Goal: Task Accomplishment & Management: Use online tool/utility

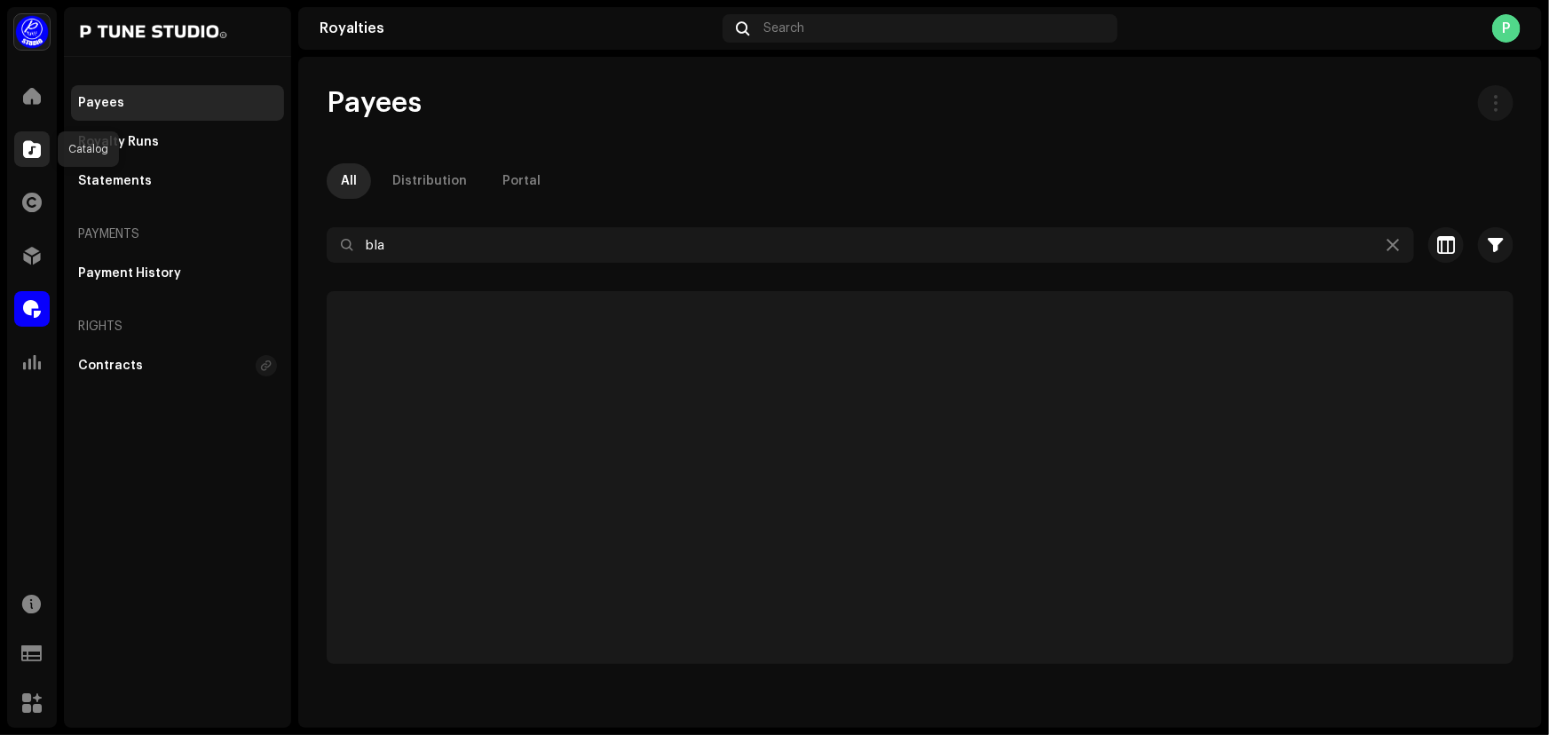
click at [36, 148] on span at bounding box center [32, 149] width 18 height 14
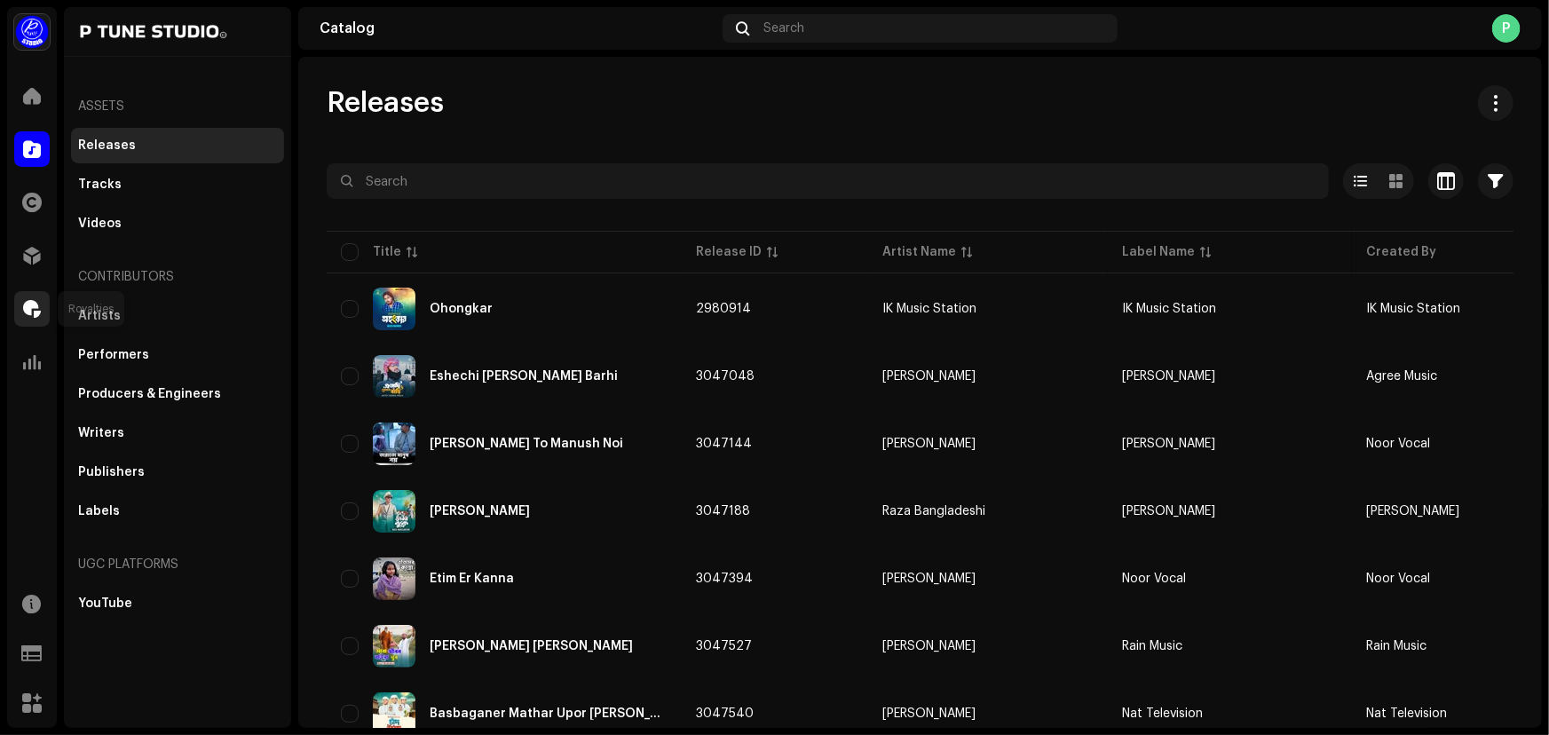
click at [36, 319] on div at bounding box center [32, 309] width 36 height 36
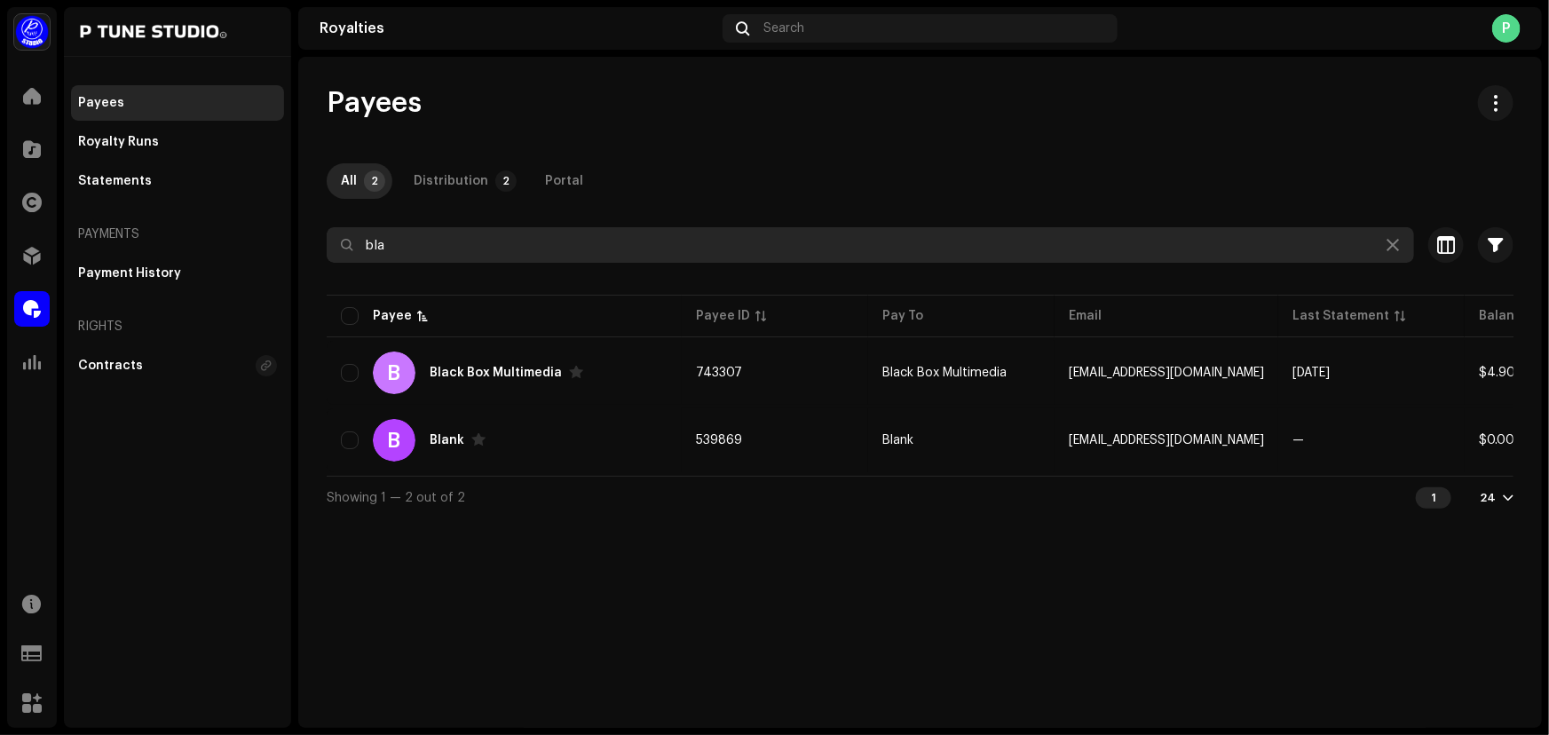
drag, startPoint x: 312, startPoint y: 239, endPoint x: 273, endPoint y: 231, distance: 39.9
click at [272, 231] on div "P Tune Studio Home Catalog Rights Distribution Royalties Analytics Resources Su…" at bounding box center [774, 367] width 1549 height 735
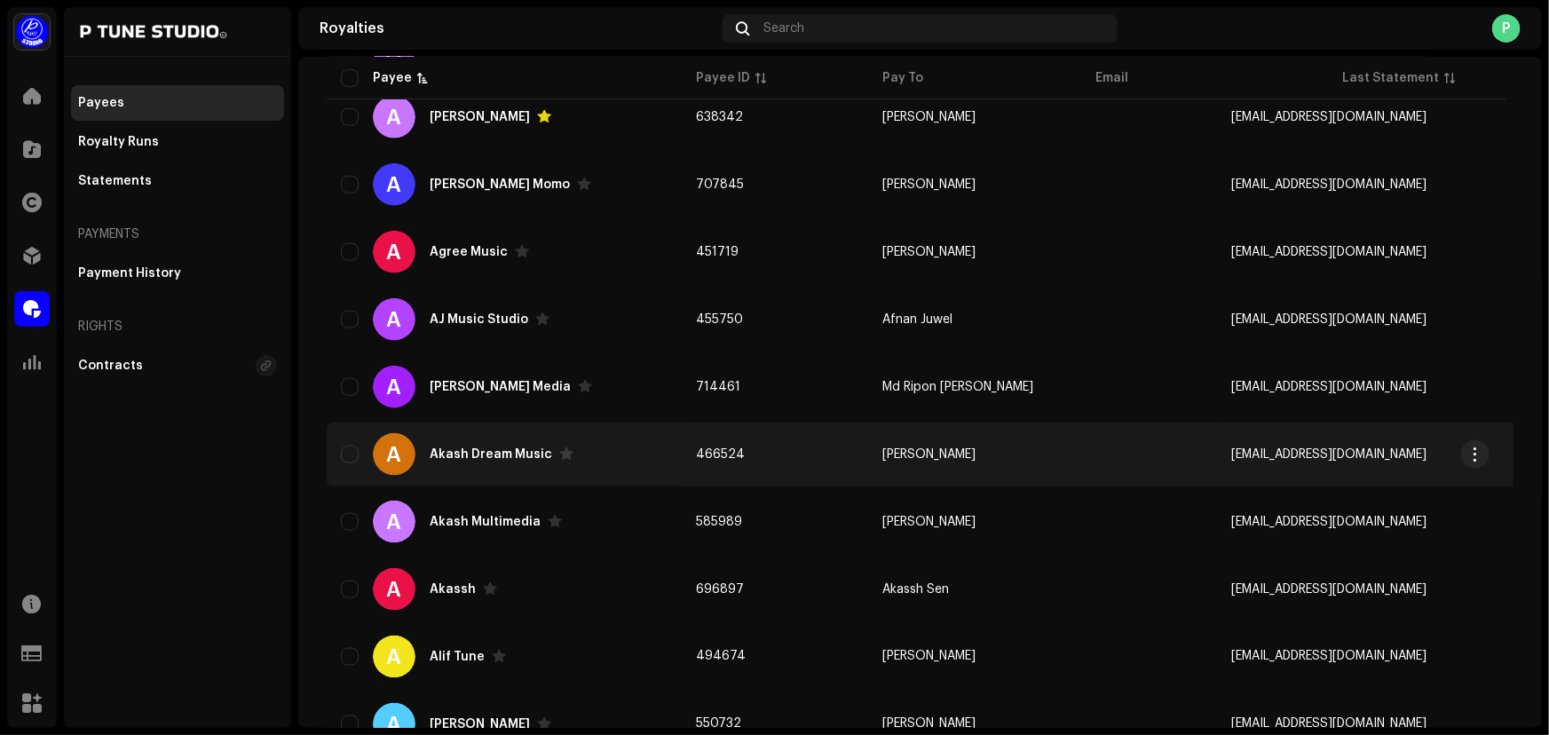
scroll to position [1276, 0]
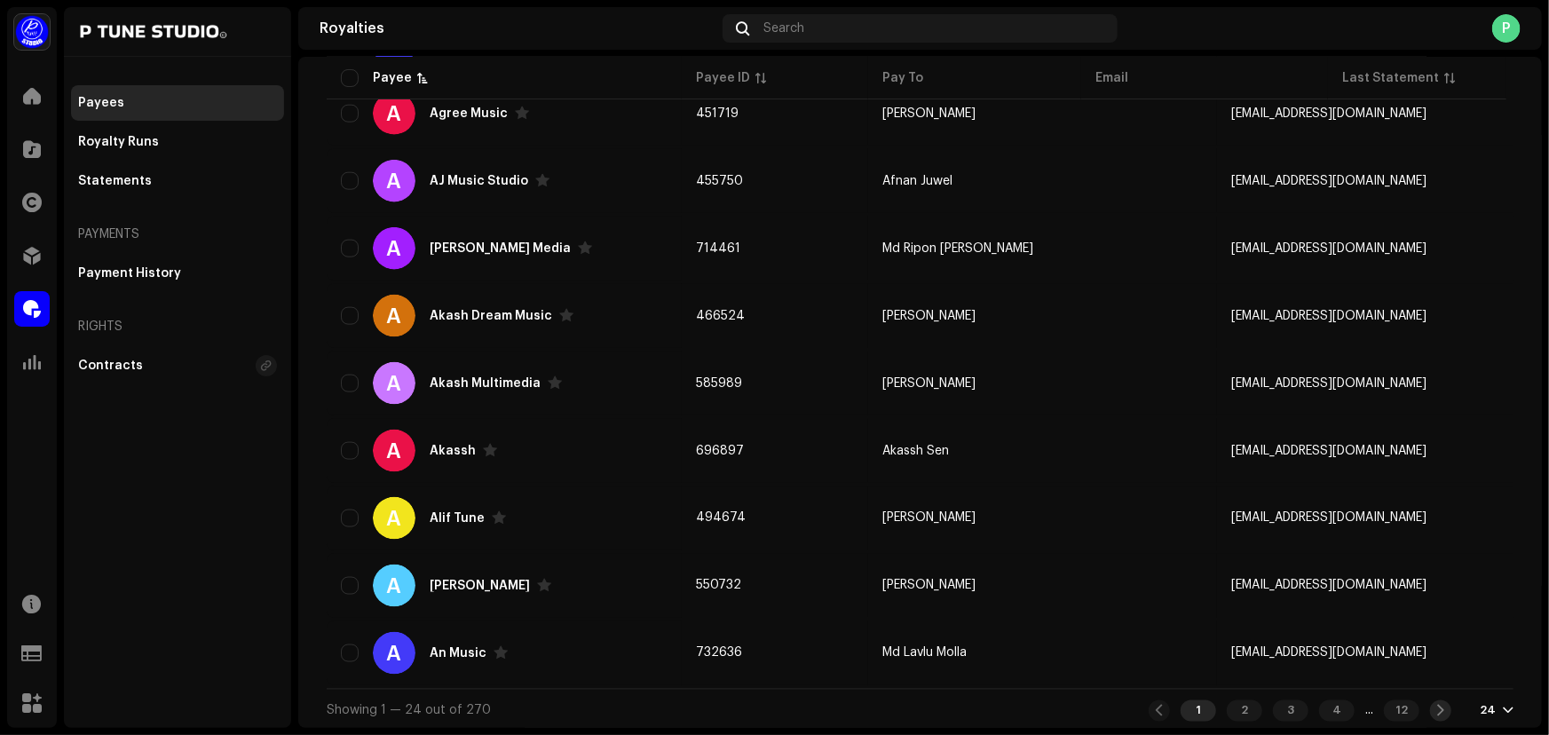
click at [1435, 708] on span at bounding box center [1441, 711] width 12 height 14
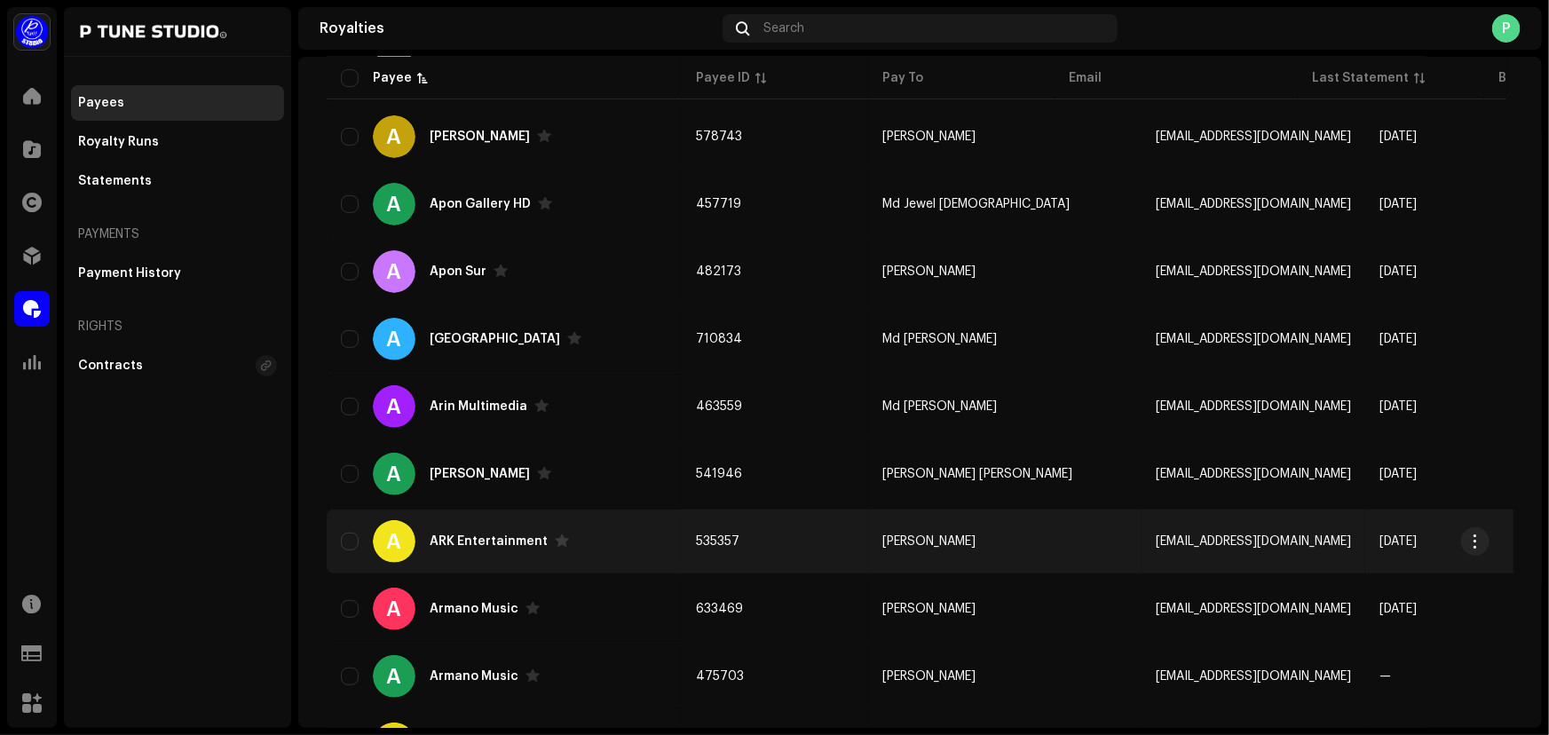
scroll to position [376, 0]
drag, startPoint x: 423, startPoint y: 534, endPoint x: 555, endPoint y: 542, distance: 131.6
click at [555, 542] on div "A ARK Entertainment" at bounding box center [504, 540] width 327 height 43
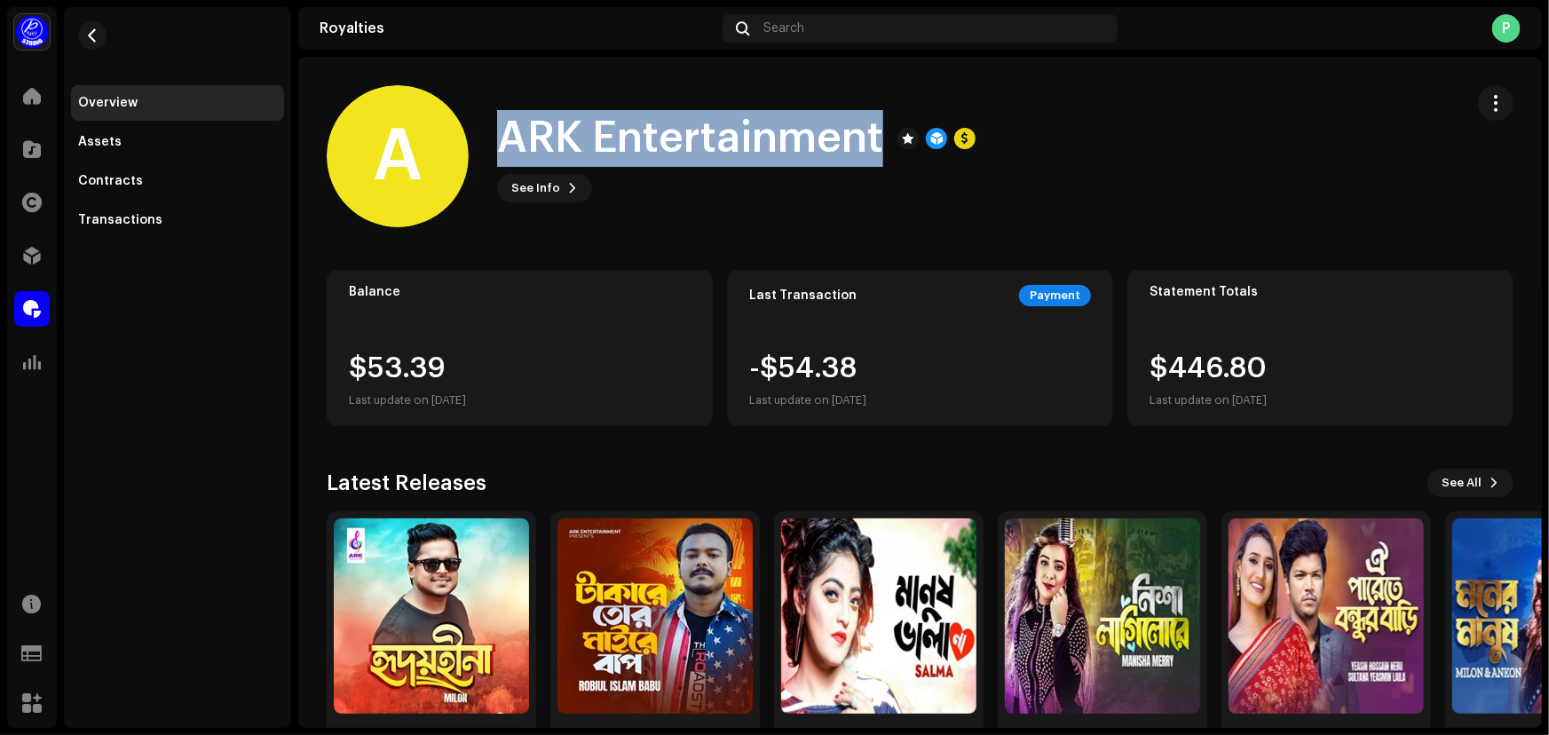
drag, startPoint x: 494, startPoint y: 128, endPoint x: 881, endPoint y: 150, distance: 386.8
click at [881, 150] on div "A ARK Entertainment See Info" at bounding box center [888, 156] width 1123 height 142
copy h1 "ARK Entertainment"
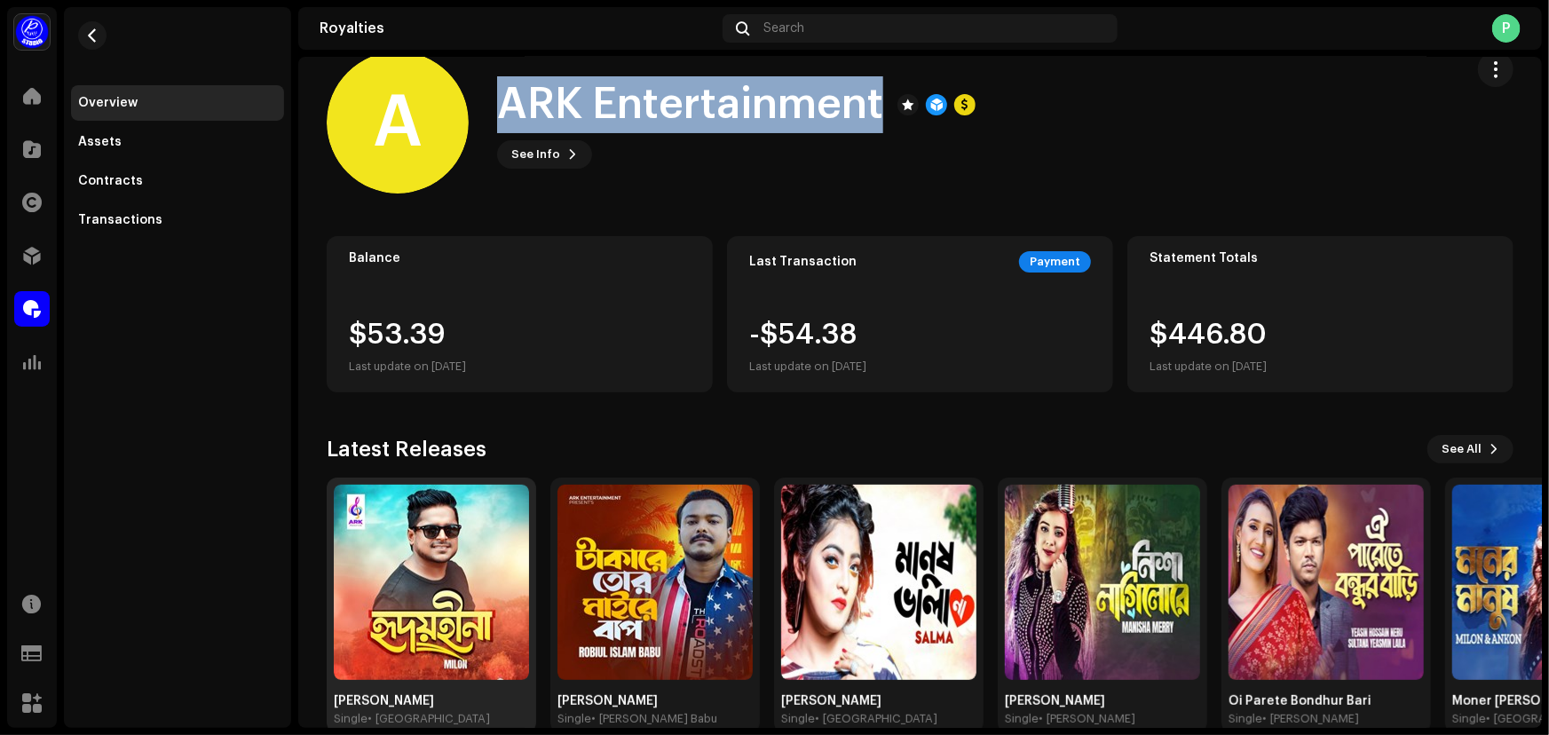
scroll to position [67, 0]
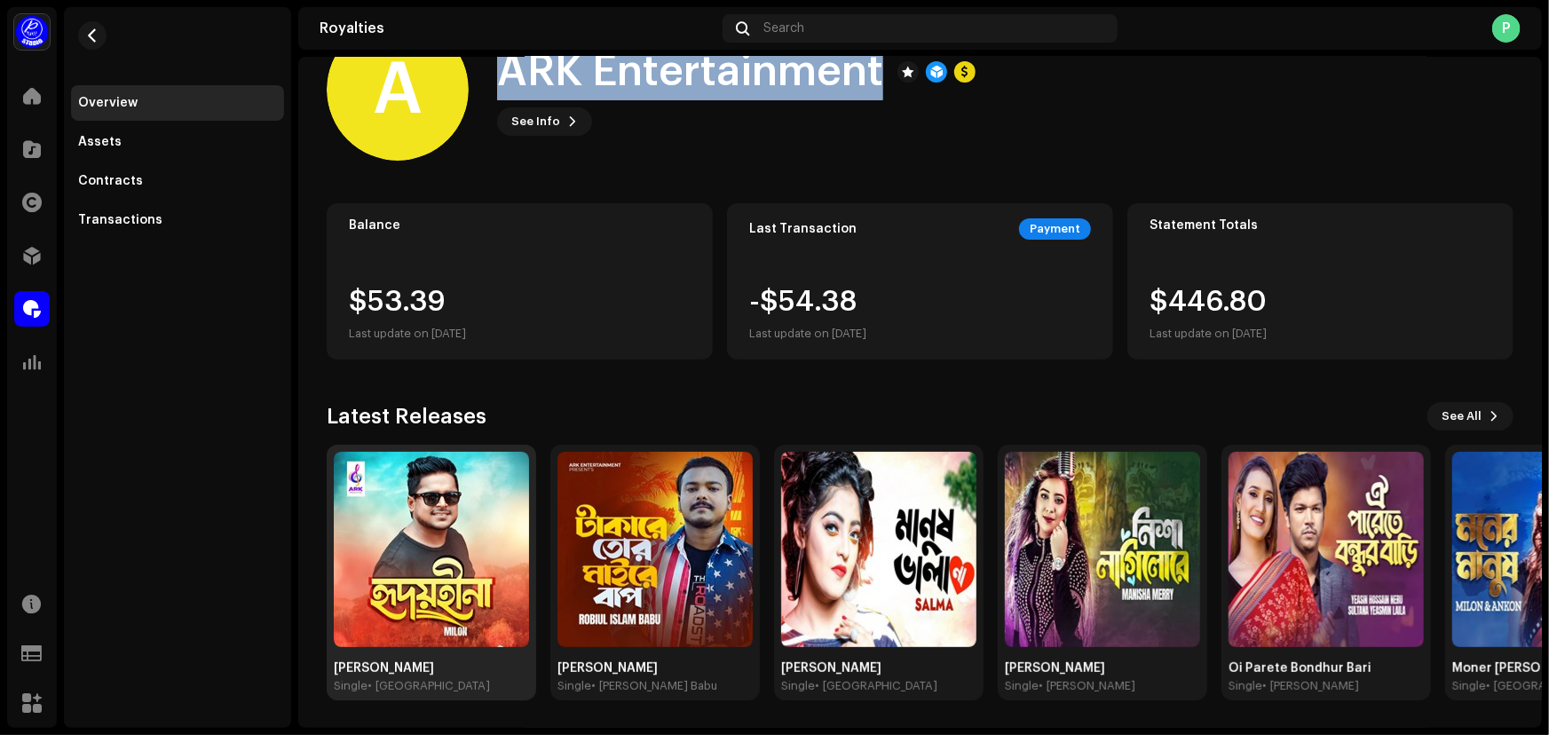
click at [420, 542] on img at bounding box center [431, 549] width 195 height 195
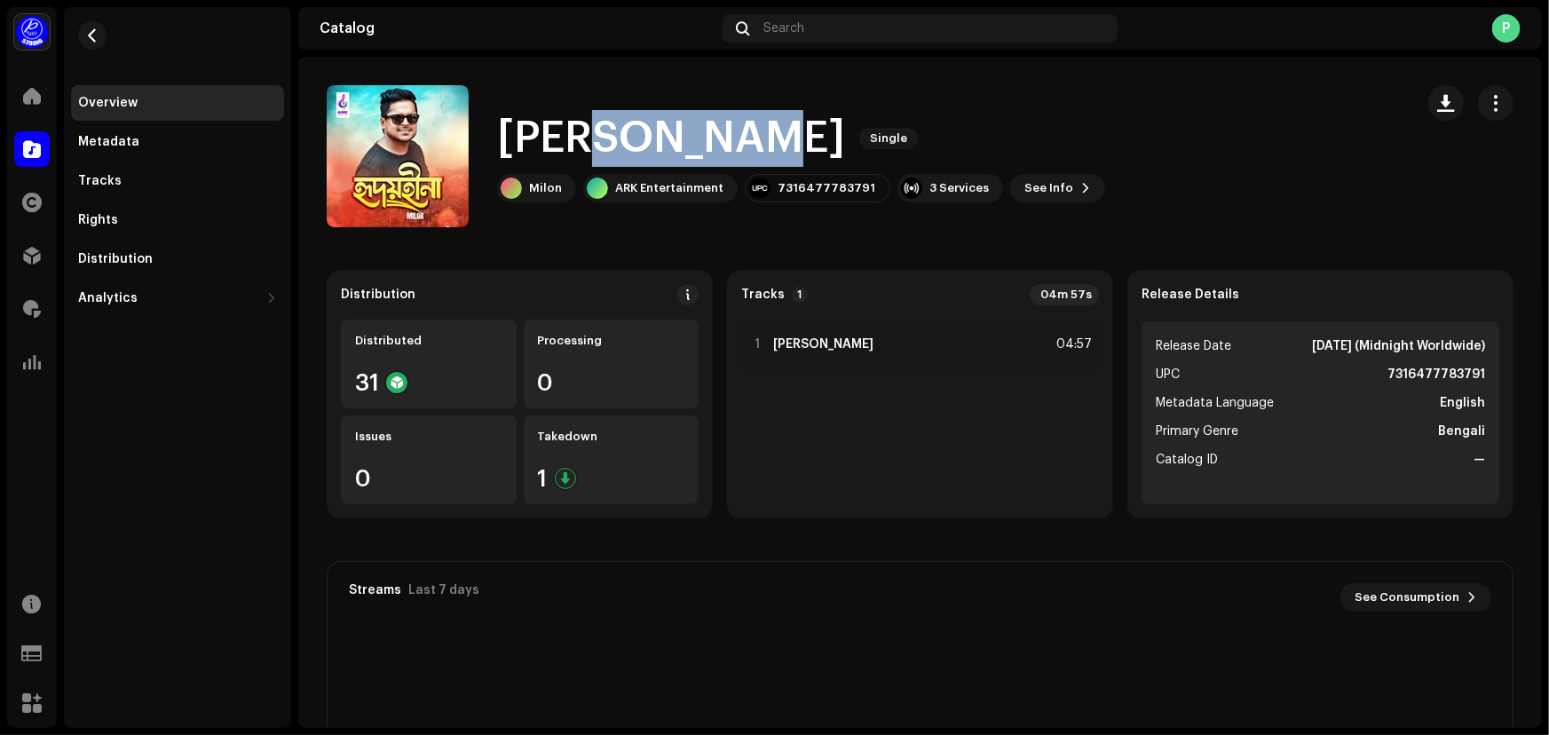
drag, startPoint x: 737, startPoint y: 133, endPoint x: 589, endPoint y: 137, distance: 148.3
click at [589, 137] on div "Hridoy Hina Single" at bounding box center [801, 138] width 608 height 57
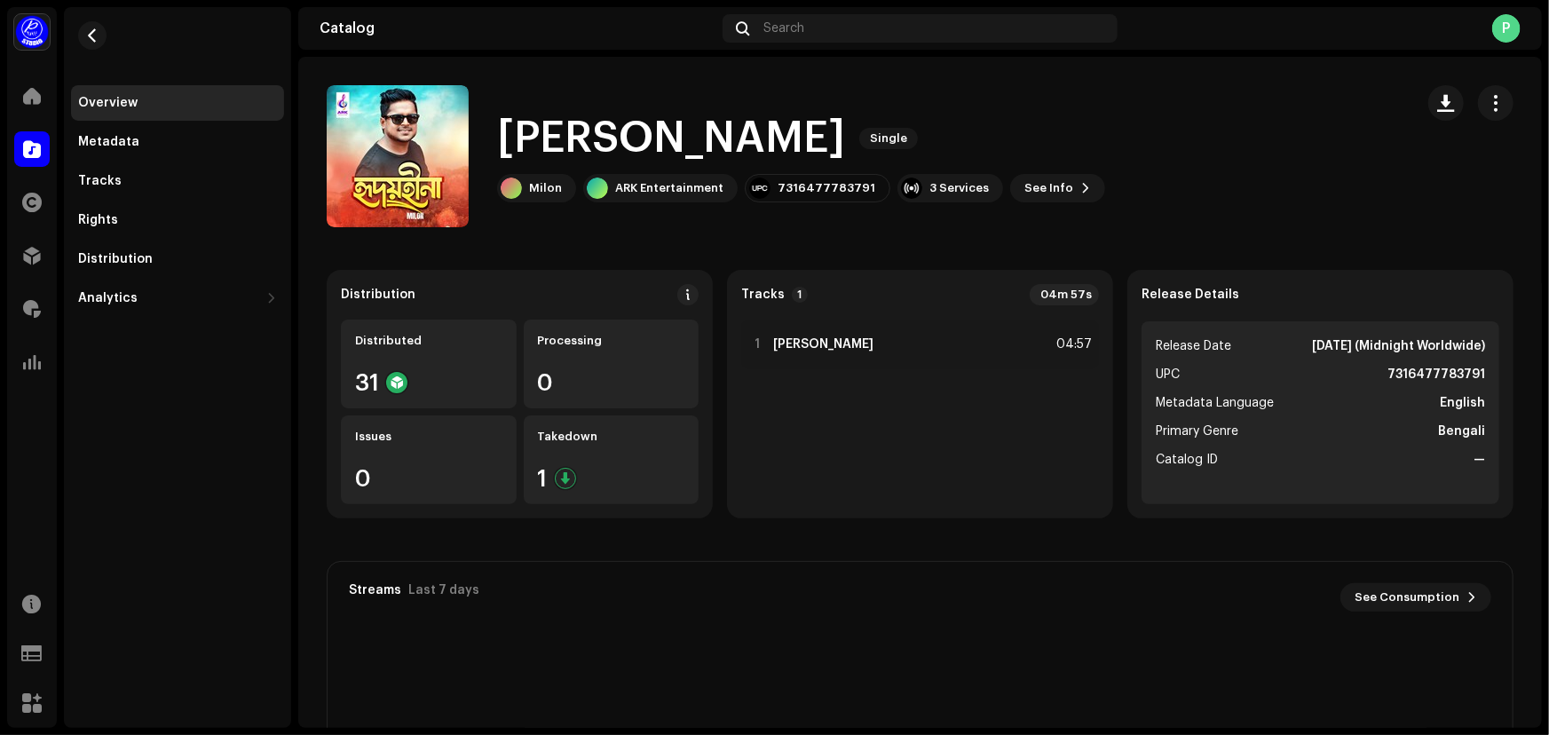
click at [556, 141] on h1 "[PERSON_NAME]" at bounding box center [671, 138] width 348 height 57
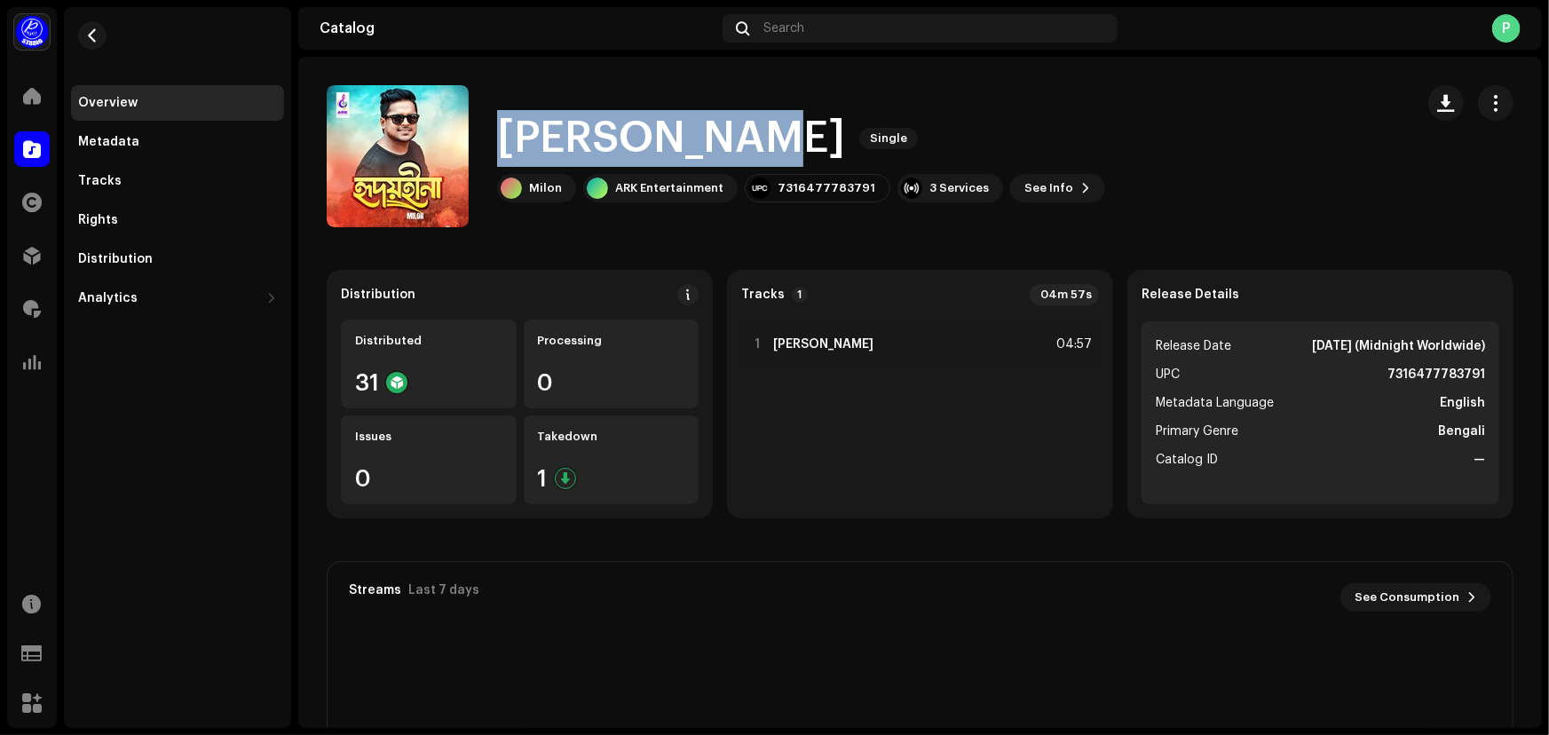
drag, startPoint x: 489, startPoint y: 138, endPoint x: 739, endPoint y: 138, distance: 249.4
click at [739, 138] on div "Hridoy Hina Single Milon ARK Entertainment 7316477783791 3 Services See Info" at bounding box center [863, 156] width 1073 height 142
copy h1 "[PERSON_NAME]"
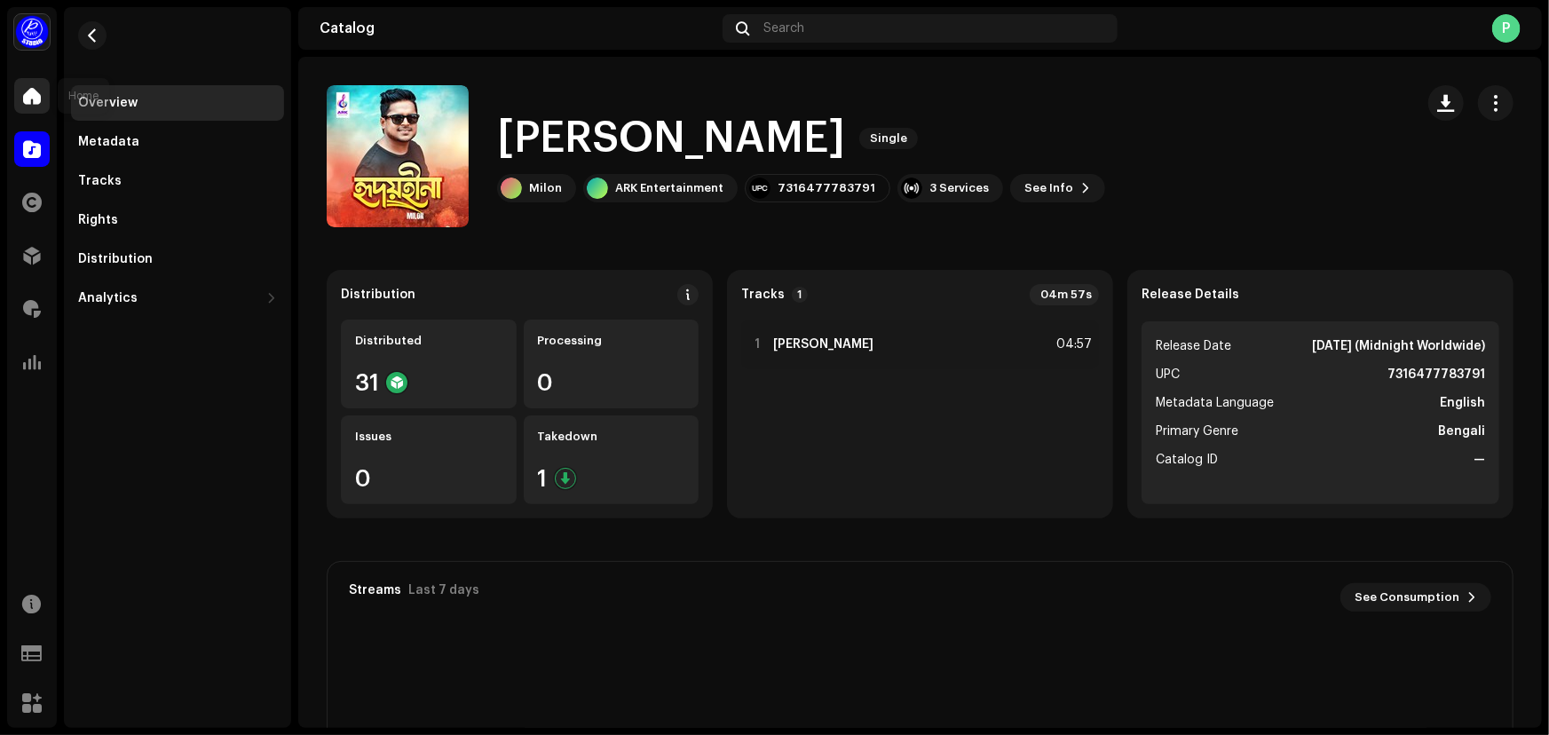
click at [22, 84] on div at bounding box center [32, 96] width 36 height 36
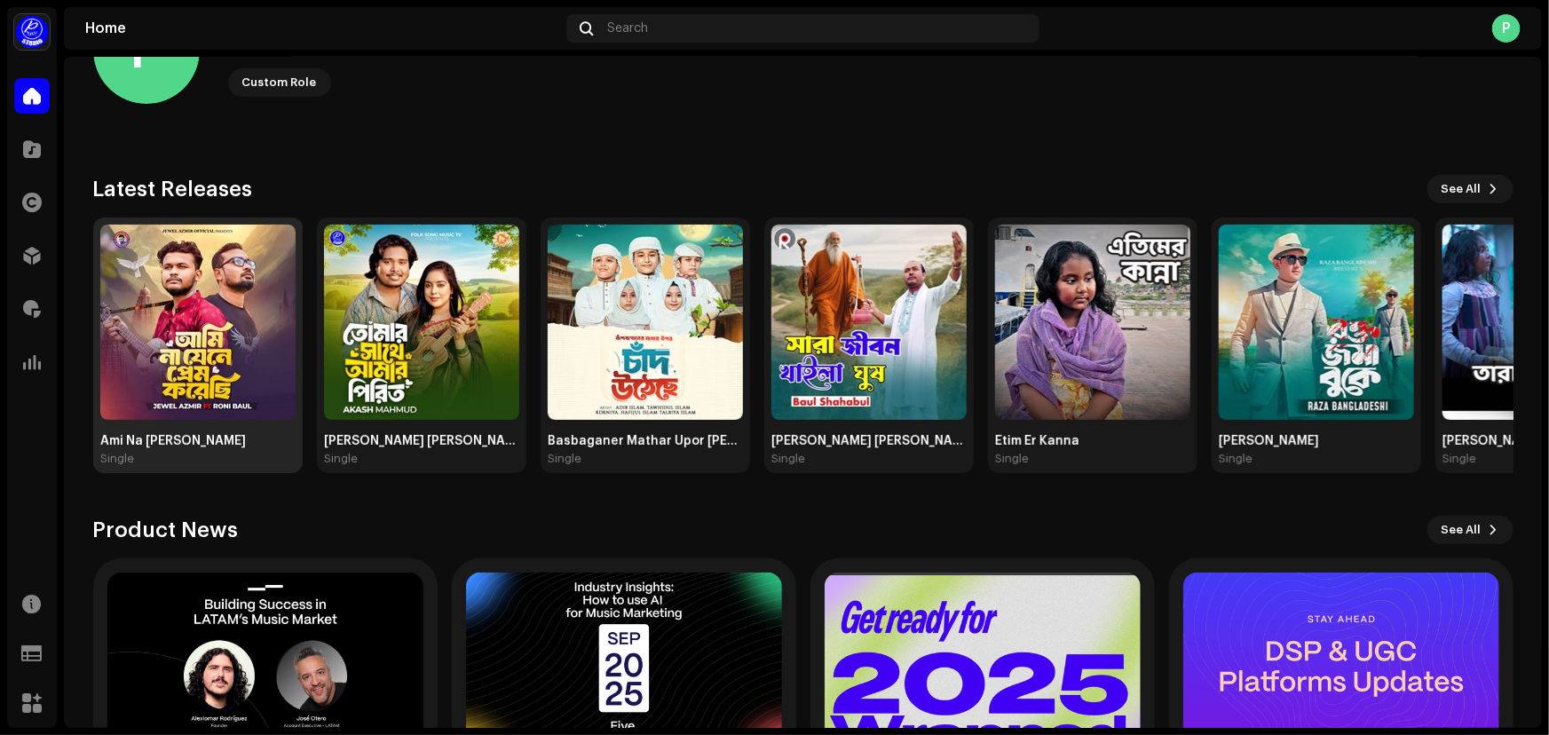
scroll to position [215, 0]
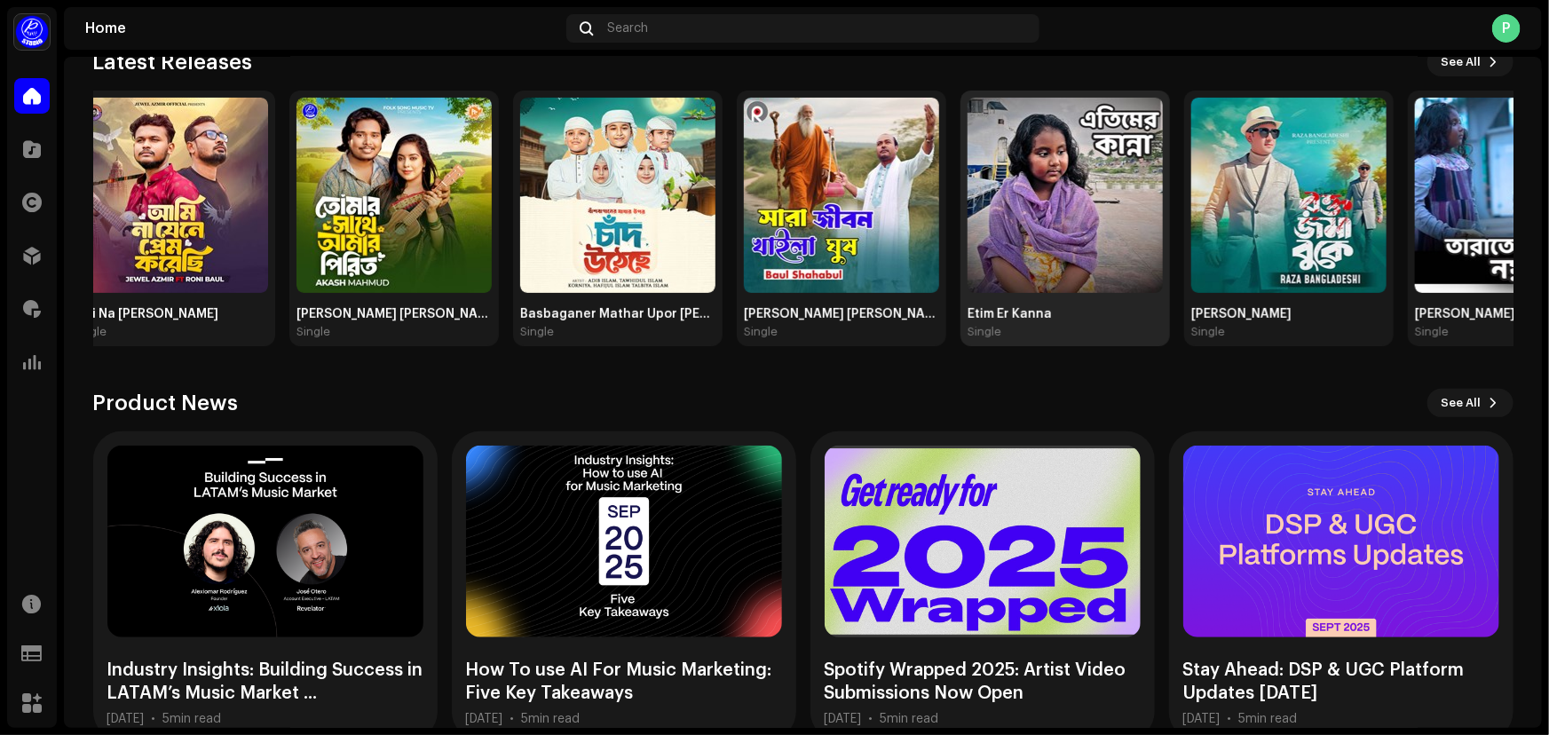
drag, startPoint x: 985, startPoint y: 250, endPoint x: 356, endPoint y: 216, distance: 630.3
click at [968, 211] on img at bounding box center [1065, 195] width 195 height 195
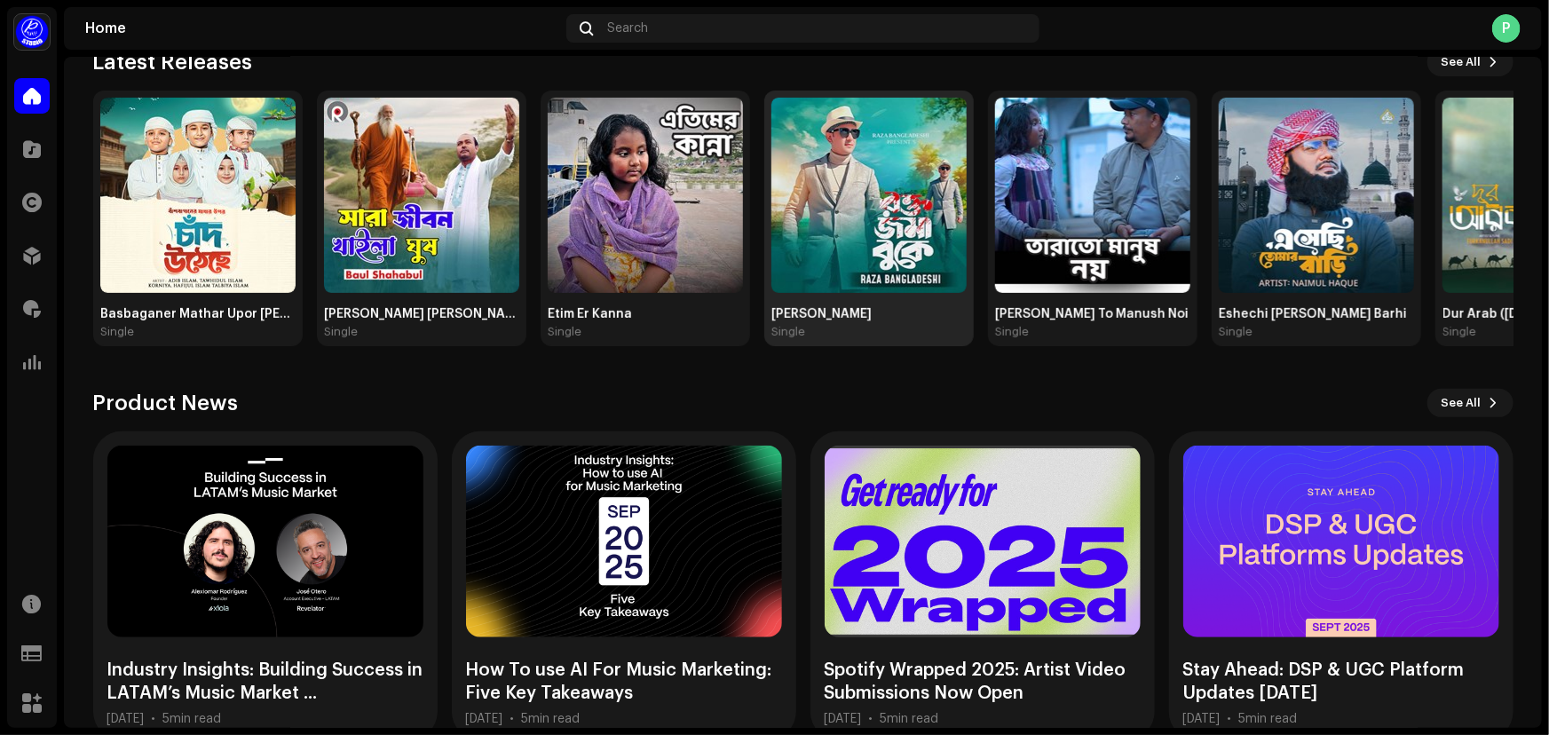
drag, startPoint x: 433, startPoint y: 196, endPoint x: 338, endPoint y: 211, distance: 96.2
click at [771, 211] on img at bounding box center [868, 195] width 195 height 195
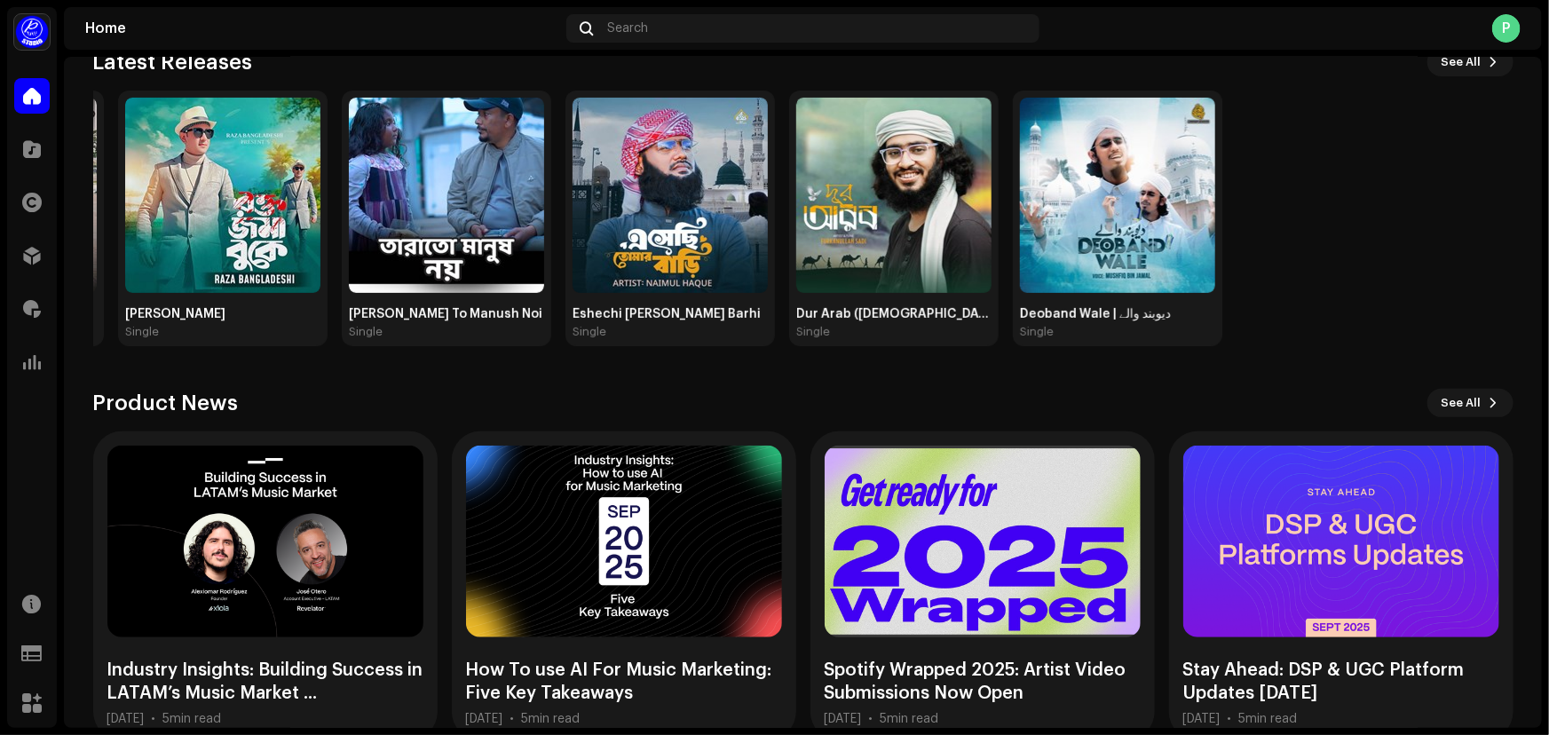
drag, startPoint x: 783, startPoint y: 228, endPoint x: 109, endPoint y: 230, distance: 673.8
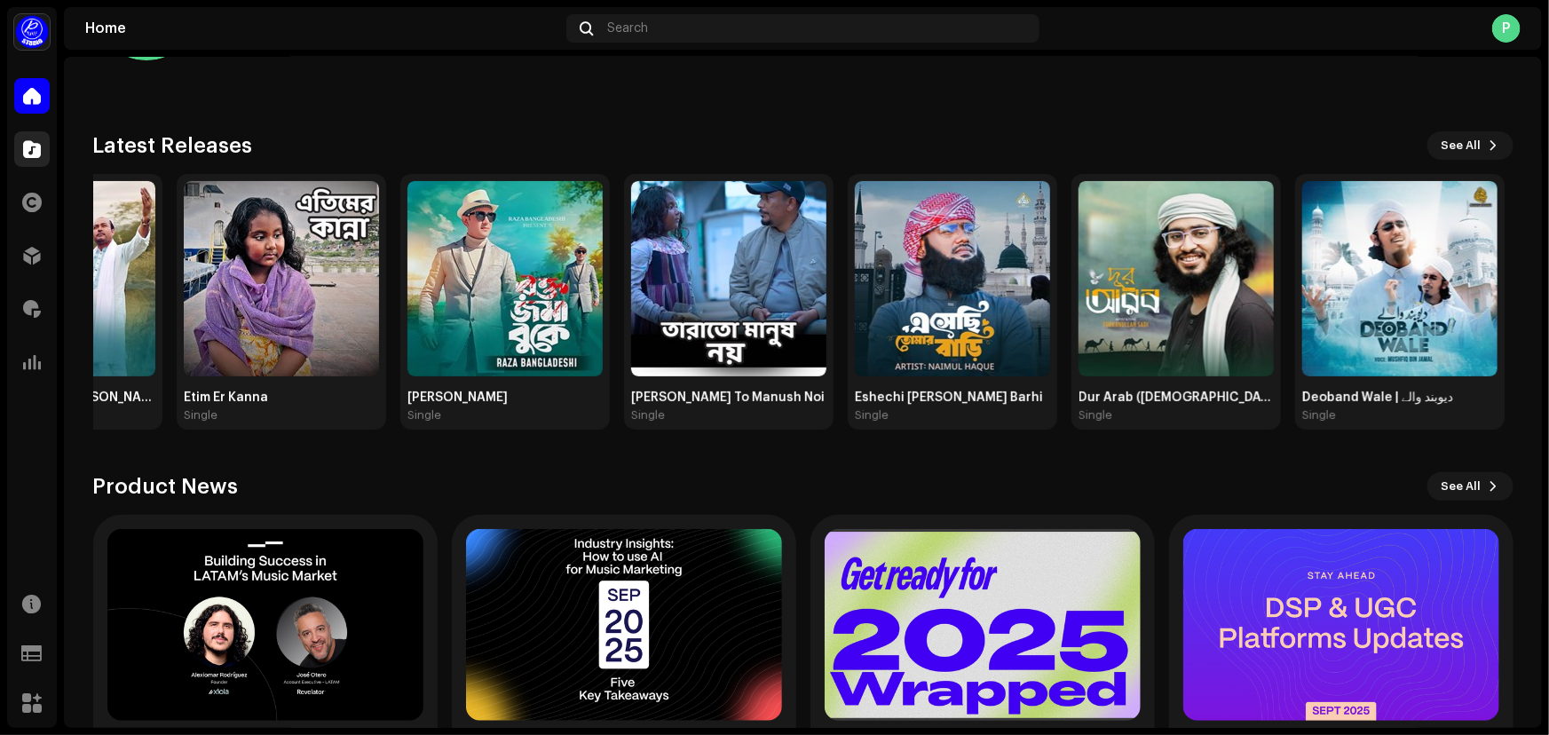
scroll to position [0, 0]
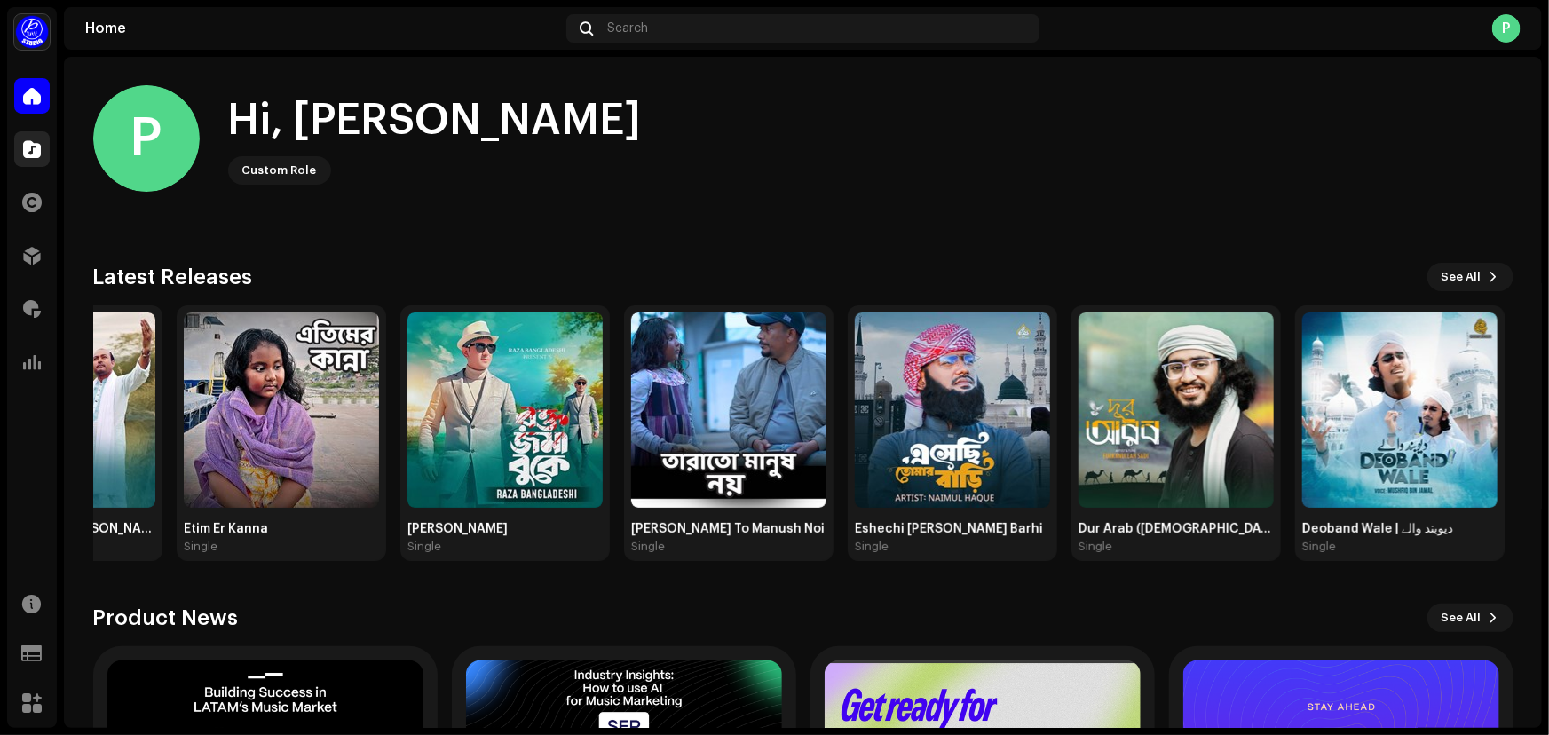
click at [20, 139] on div at bounding box center [32, 149] width 36 height 36
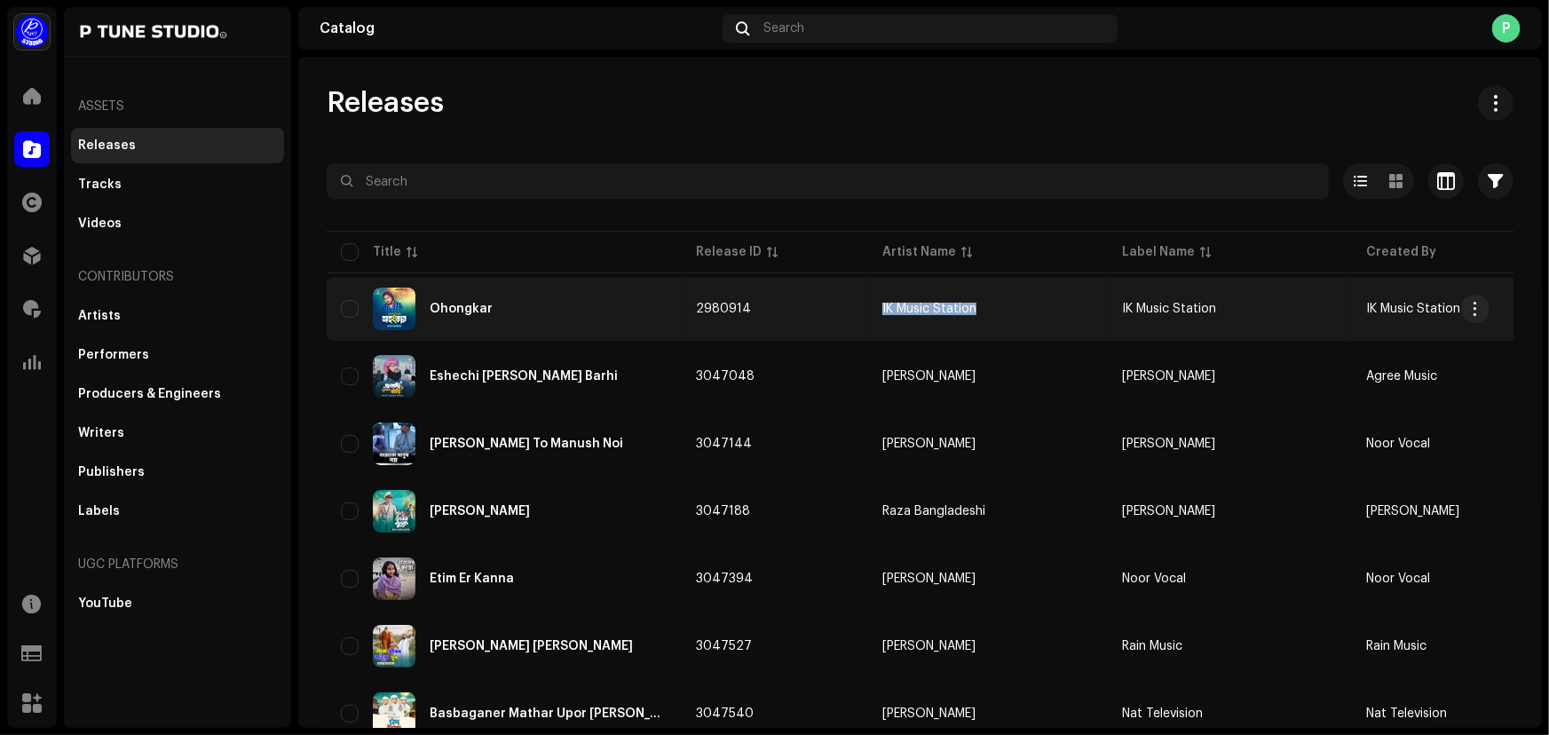
drag, startPoint x: 994, startPoint y: 304, endPoint x: 877, endPoint y: 302, distance: 117.2
click at [877, 302] on td "IK Music Station" at bounding box center [988, 309] width 240 height 64
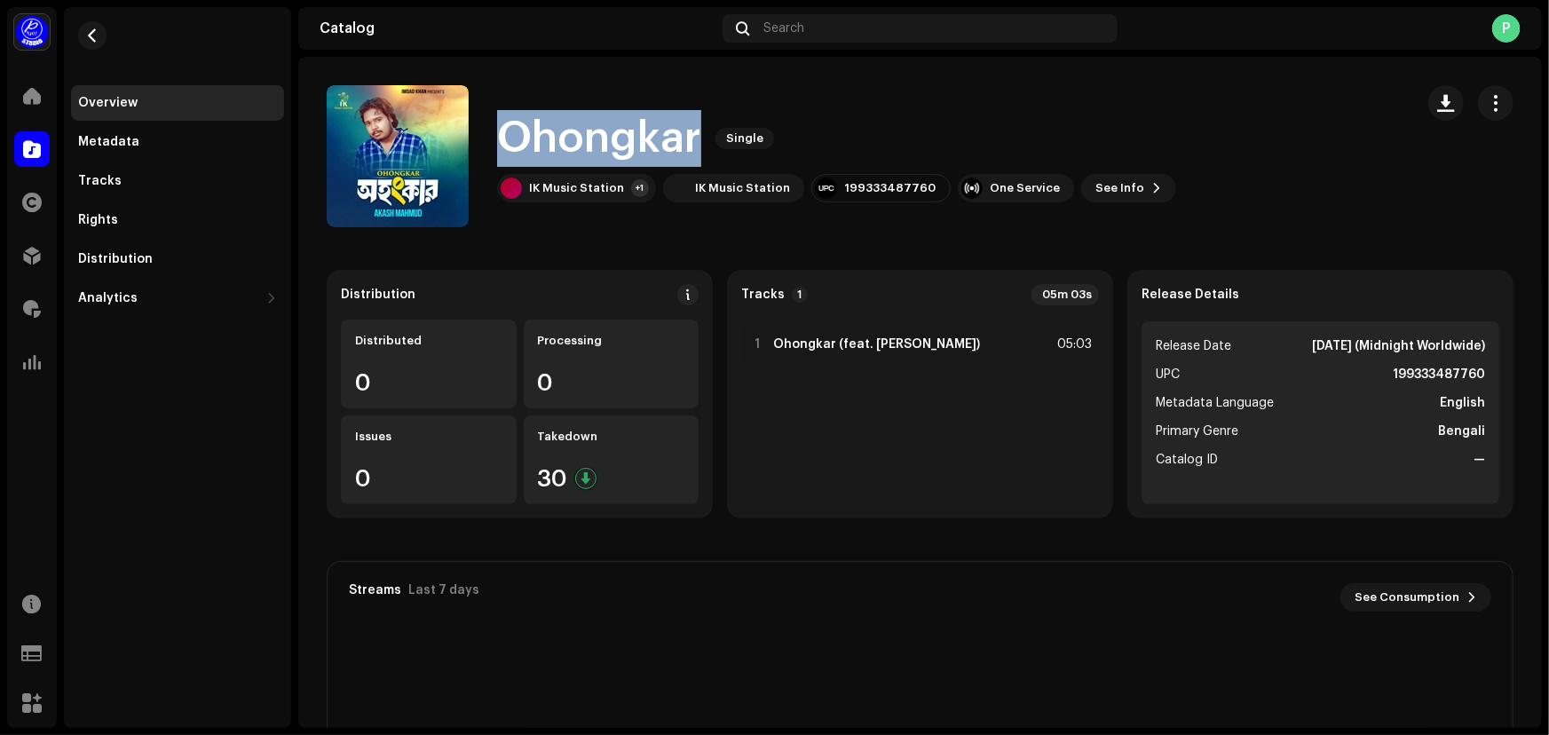
drag, startPoint x: 700, startPoint y: 135, endPoint x: 503, endPoint y: 130, distance: 197.1
click at [503, 130] on div "Ohongkar Single" at bounding box center [836, 138] width 679 height 57
copy h1 "Ohongkar"
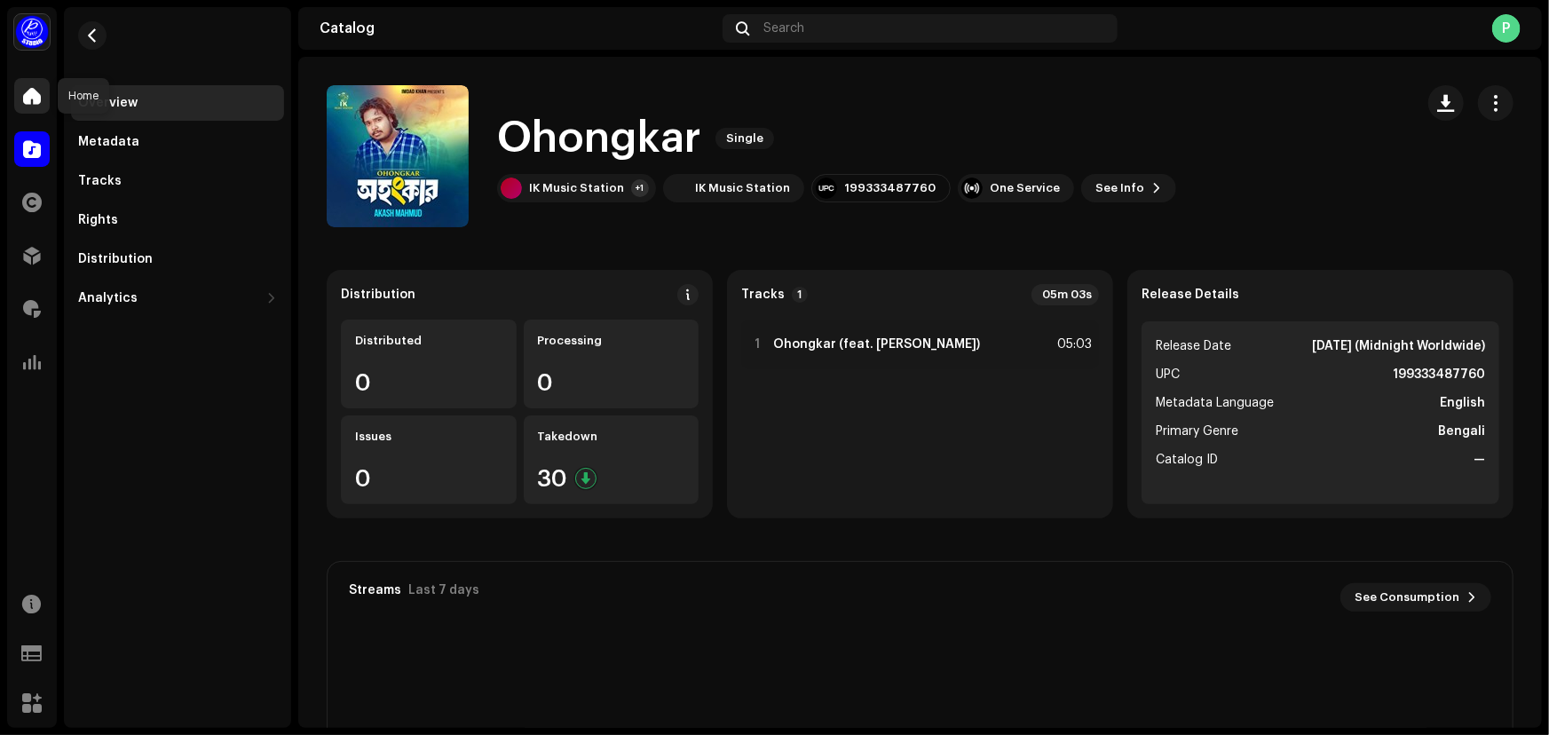
click at [19, 85] on div at bounding box center [32, 96] width 36 height 36
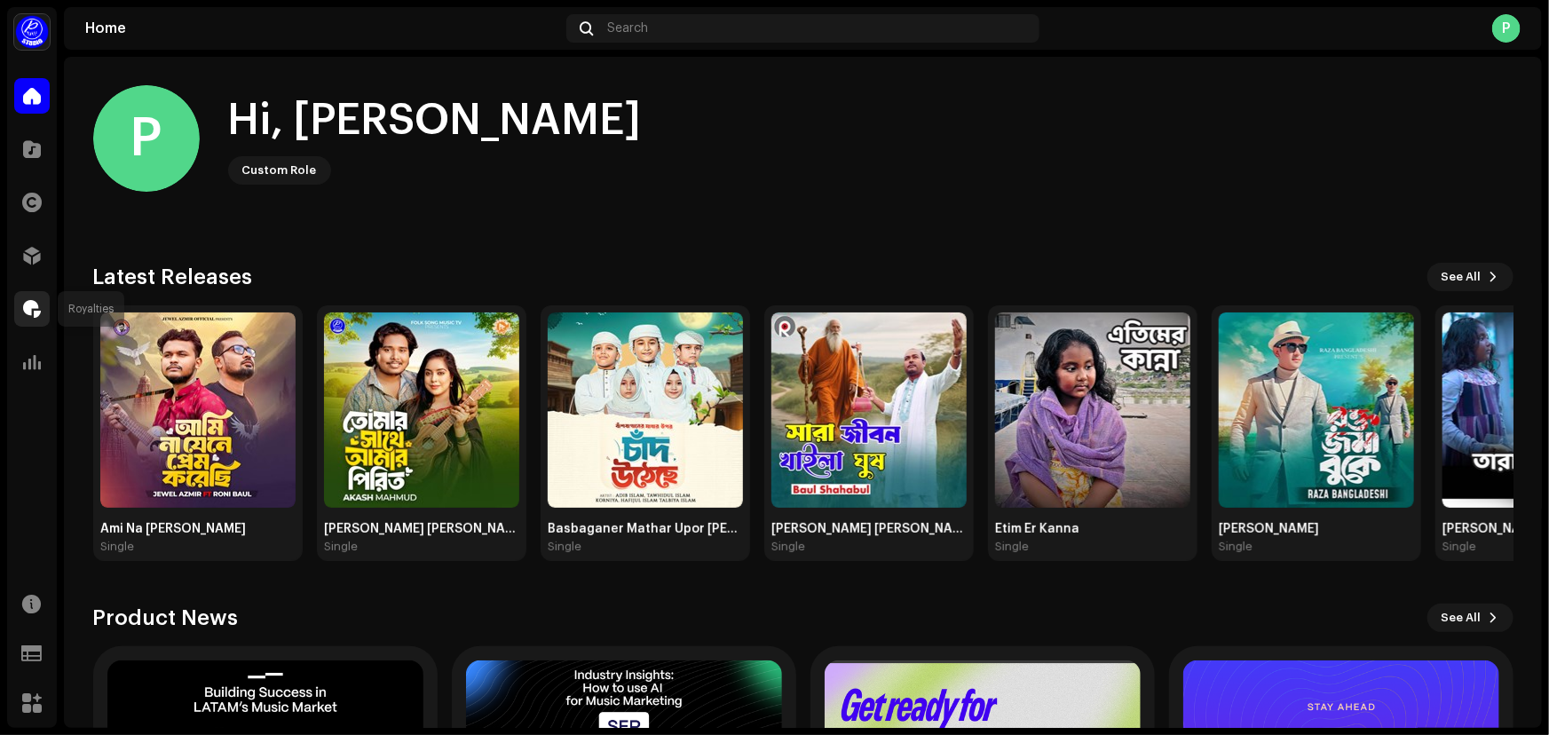
click at [32, 307] on span at bounding box center [32, 309] width 18 height 14
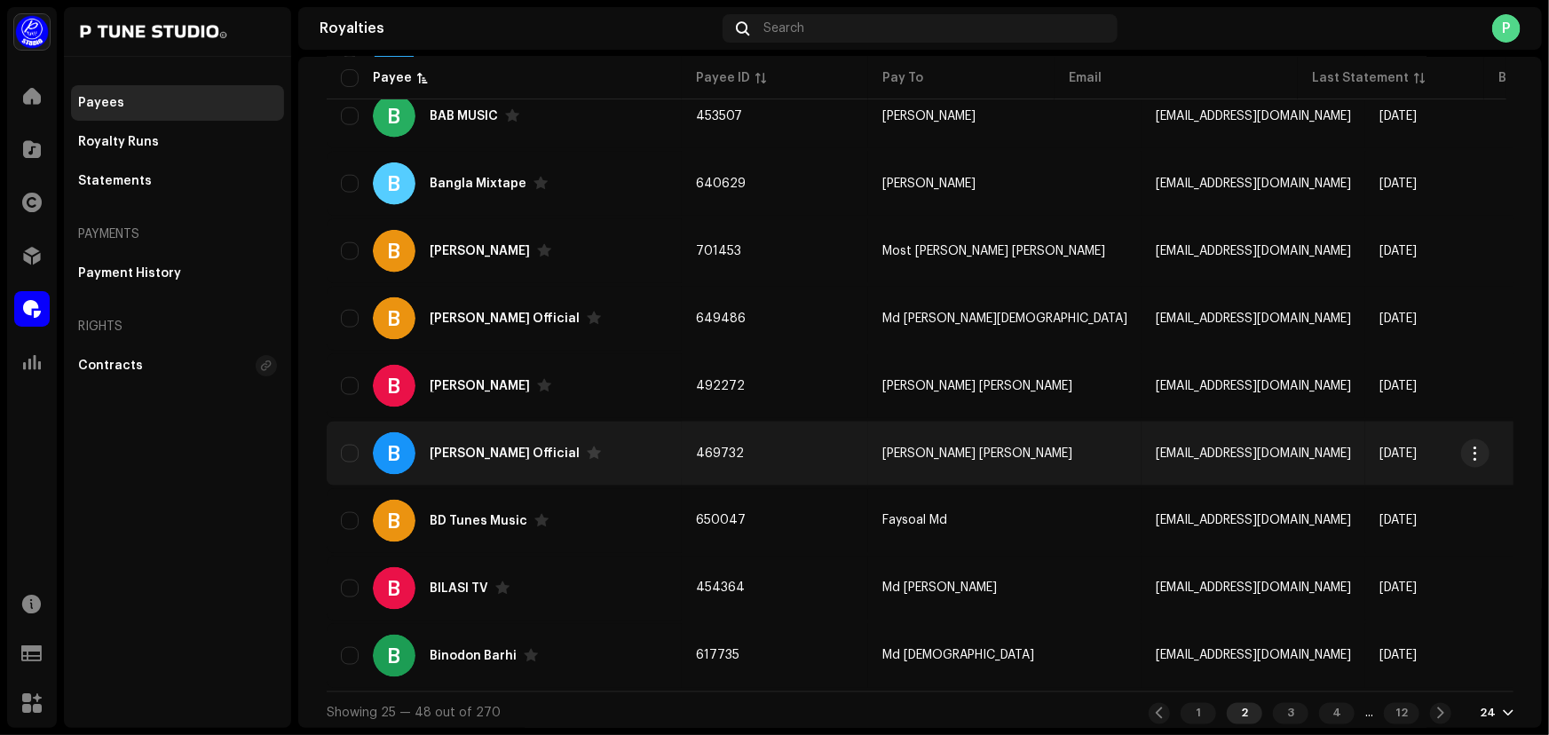
scroll to position [1276, 0]
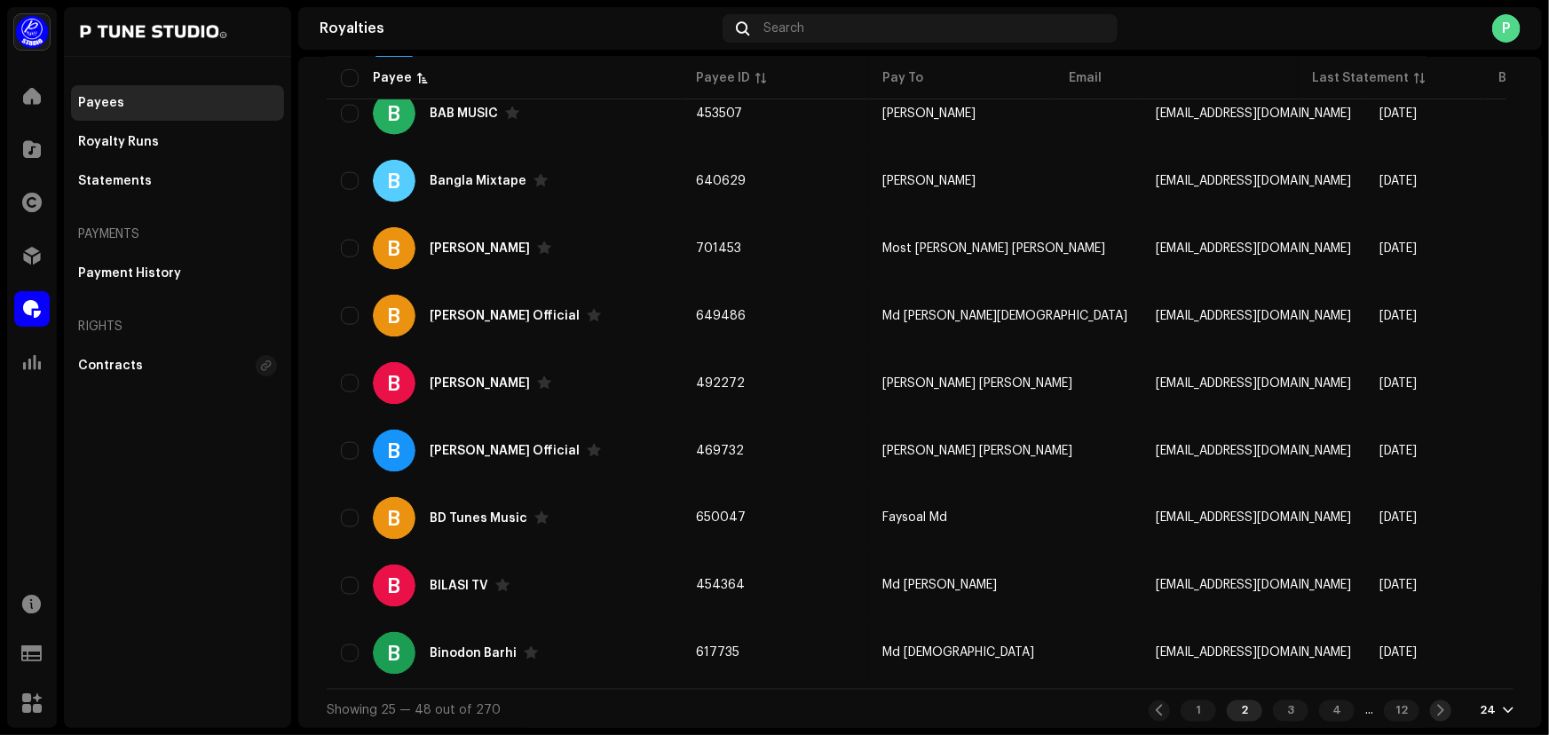
click at [1430, 702] on div at bounding box center [1440, 710] width 21 height 21
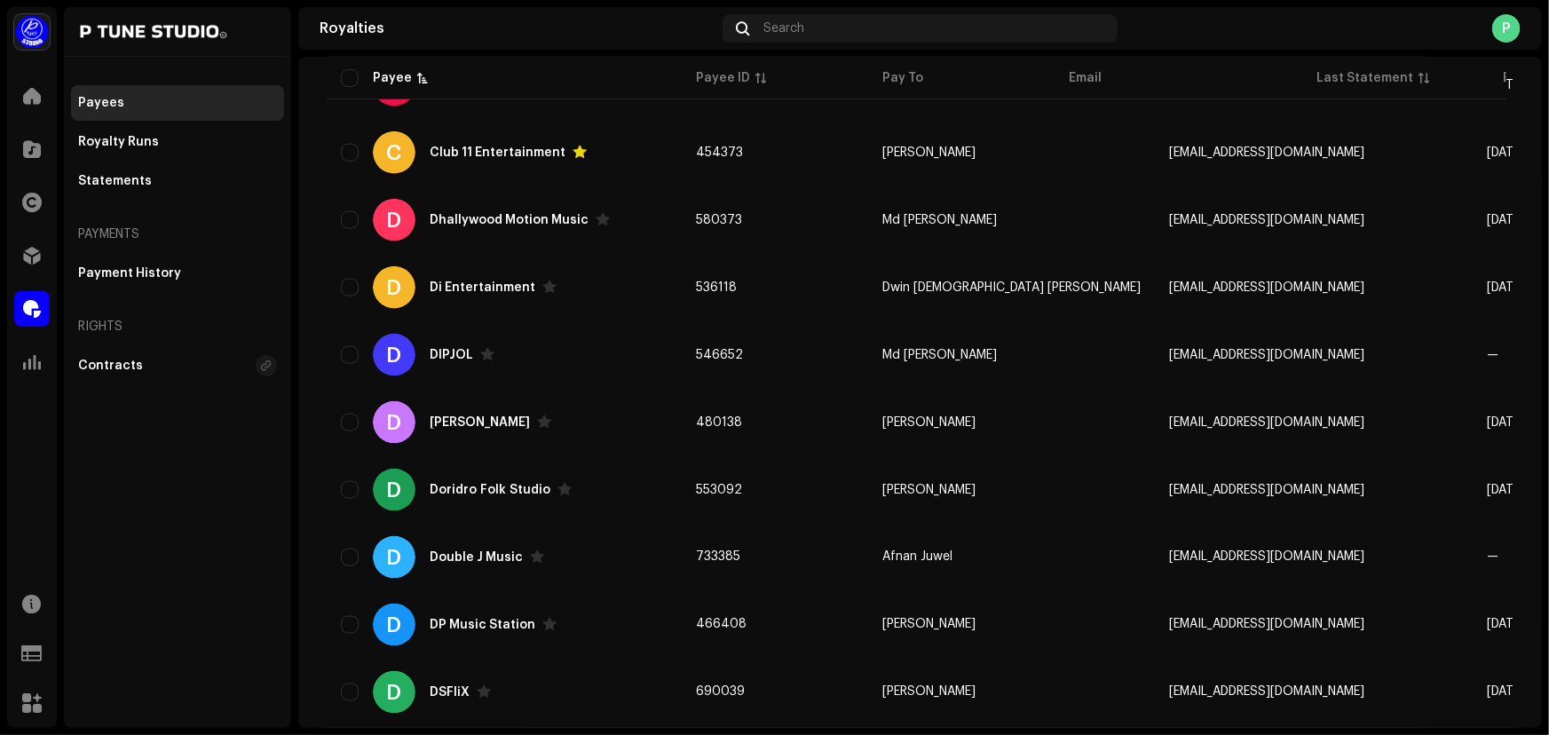
scroll to position [1276, 0]
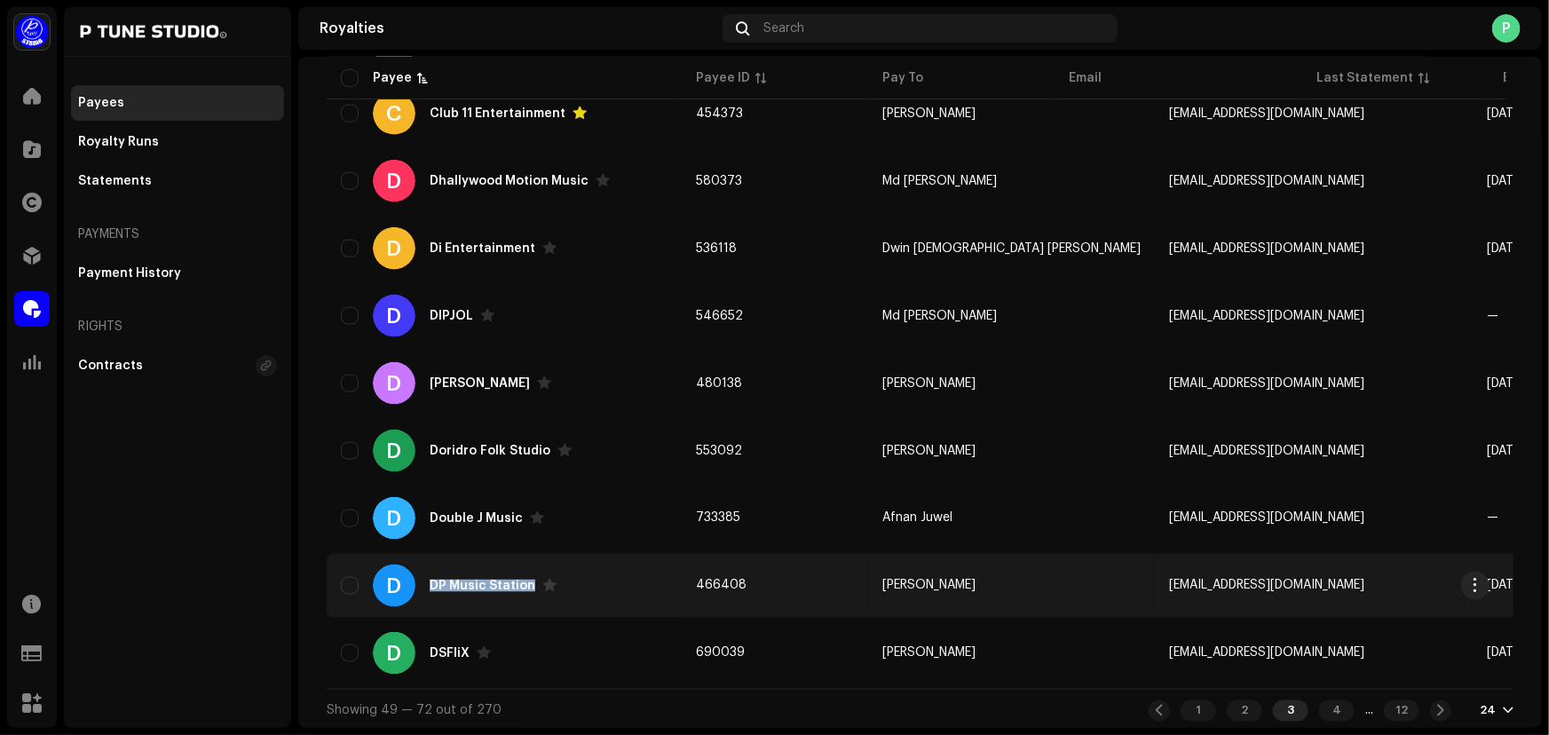
drag, startPoint x: 533, startPoint y: 576, endPoint x: 431, endPoint y: 579, distance: 102.1
click at [431, 579] on div "DP Music Station" at bounding box center [493, 586] width 127 height 14
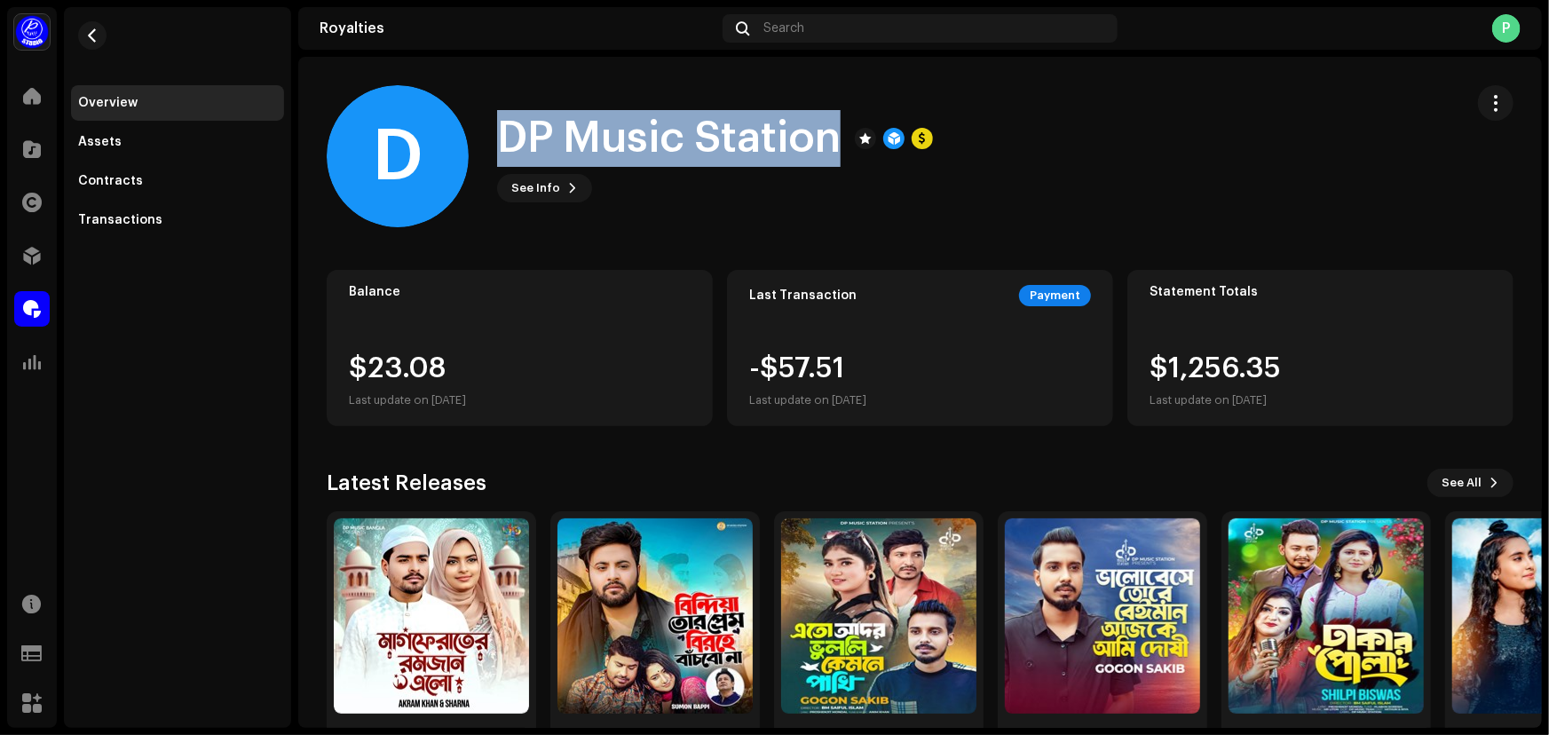
drag, startPoint x: 843, startPoint y: 143, endPoint x: 488, endPoint y: 134, distance: 355.2
click at [488, 134] on div "D [GEOGRAPHIC_DATA] See Info" at bounding box center [888, 156] width 1123 height 142
copy h1 "DP Music Station"
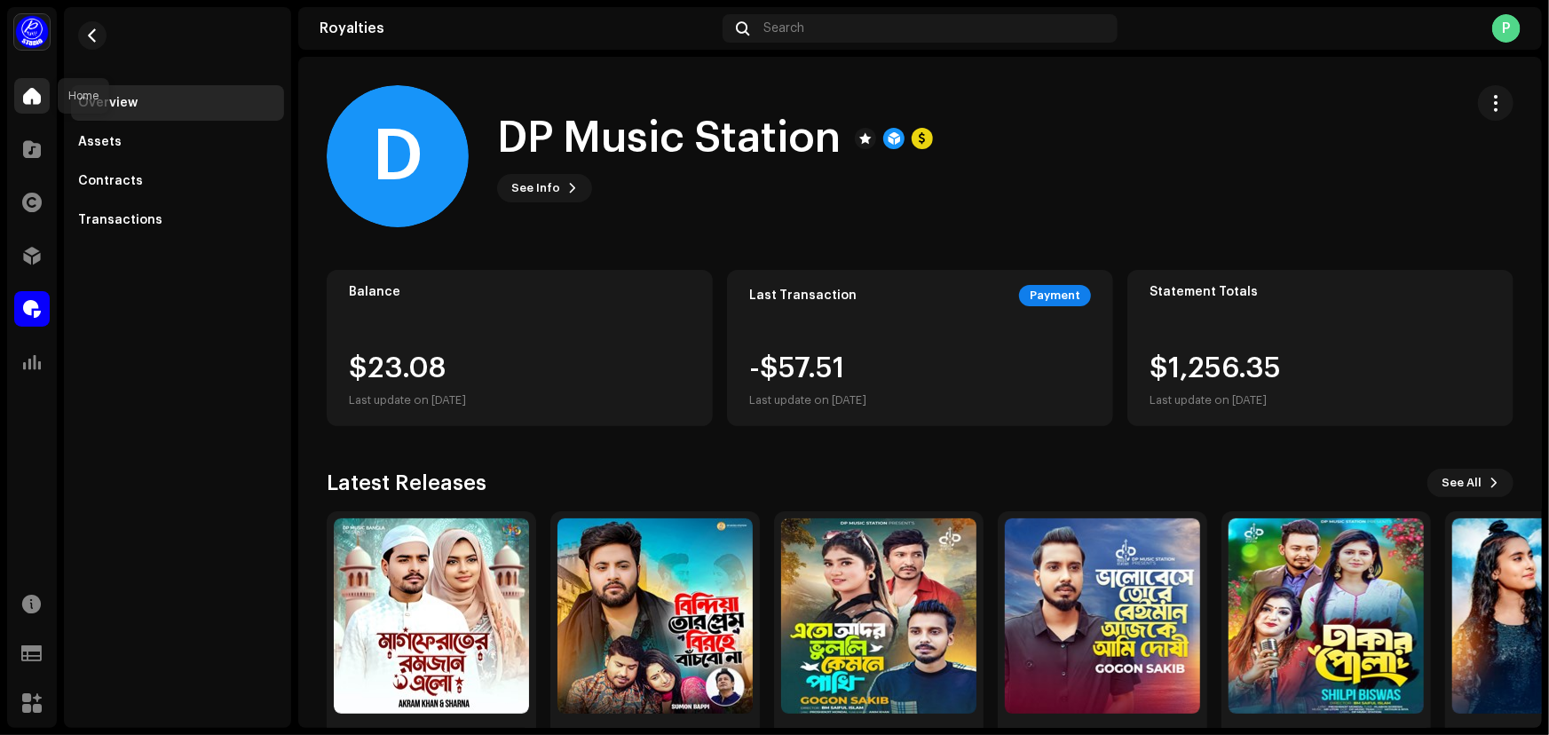
click at [30, 95] on span at bounding box center [32, 96] width 18 height 14
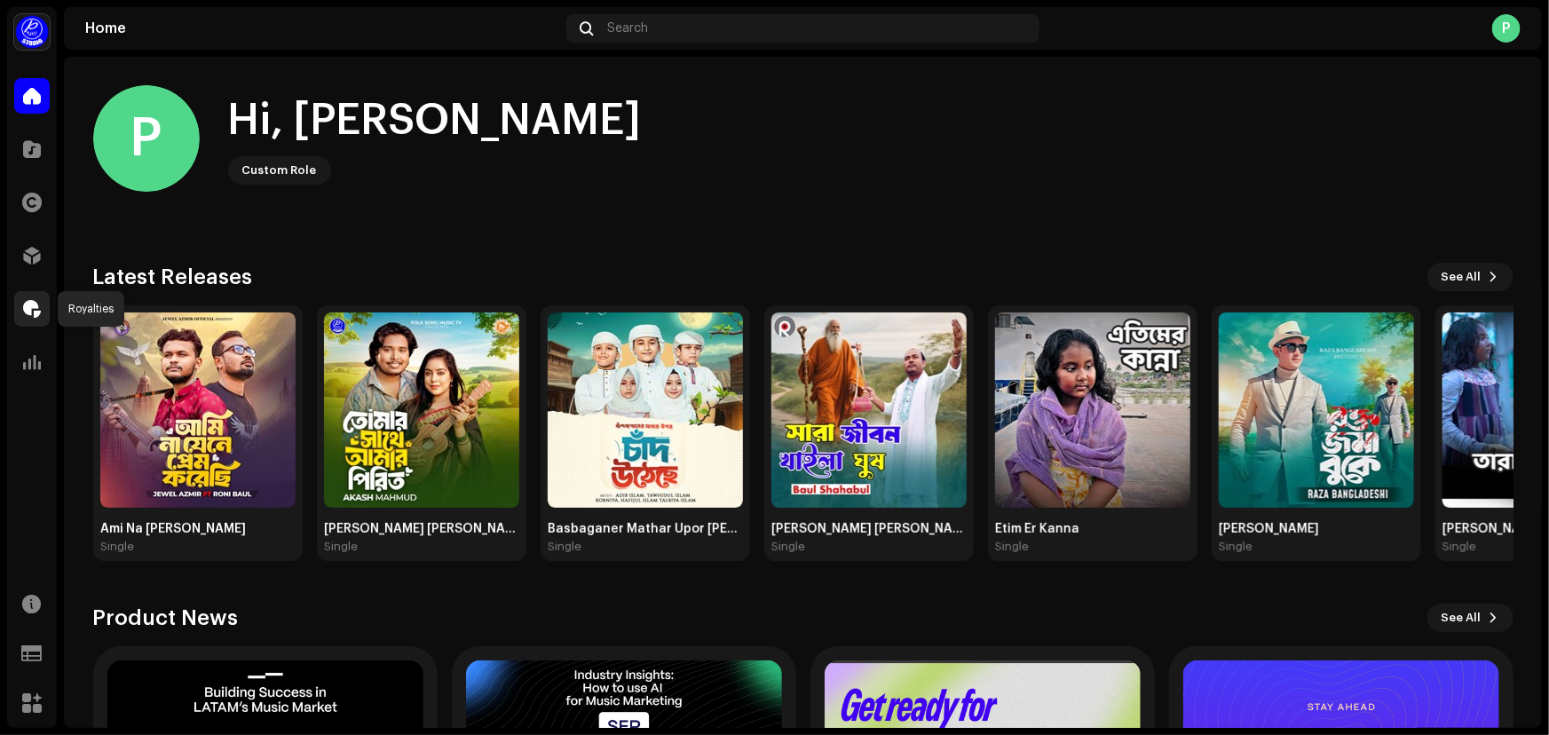
click at [28, 307] on span at bounding box center [32, 309] width 18 height 14
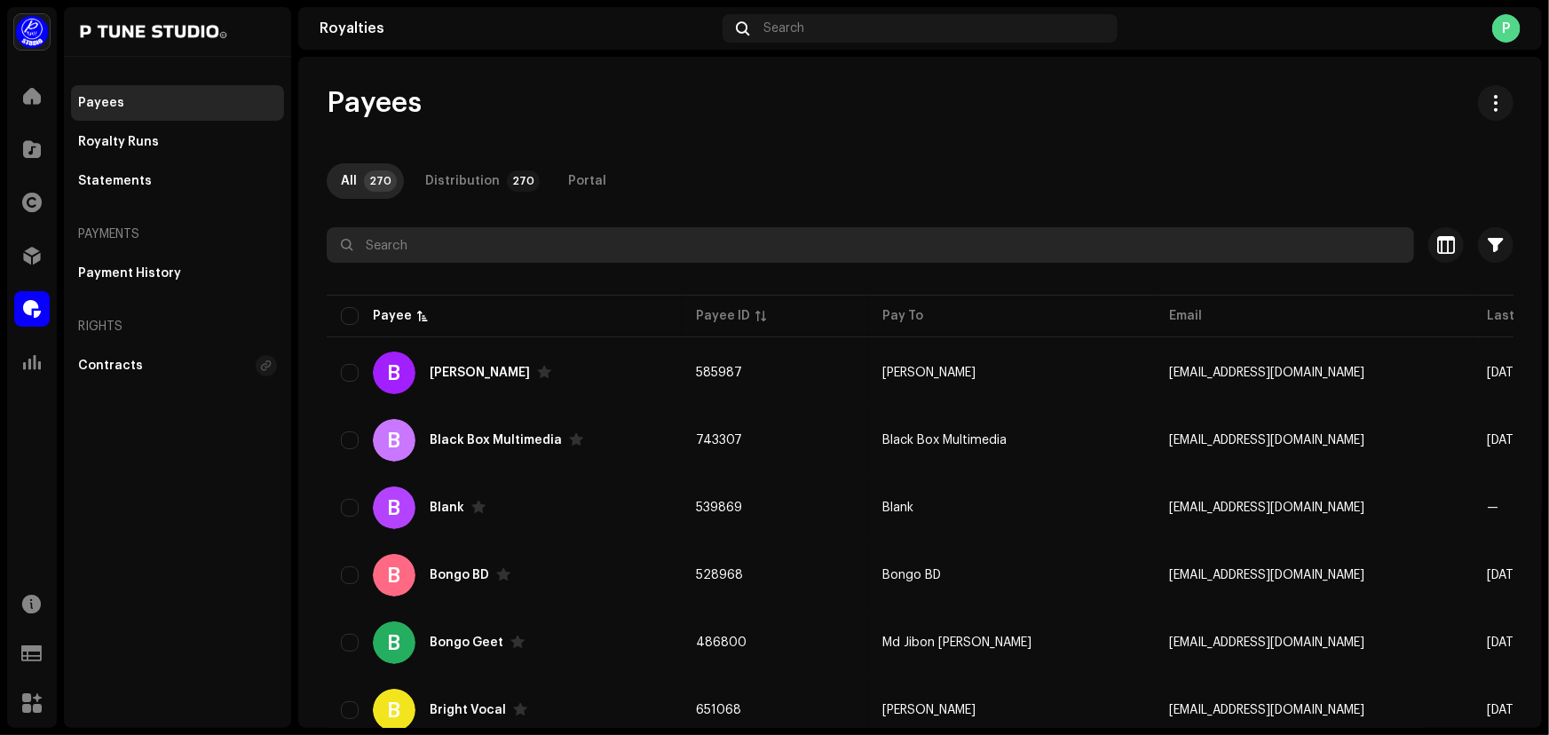
click at [539, 256] on input "text" at bounding box center [870, 245] width 1087 height 36
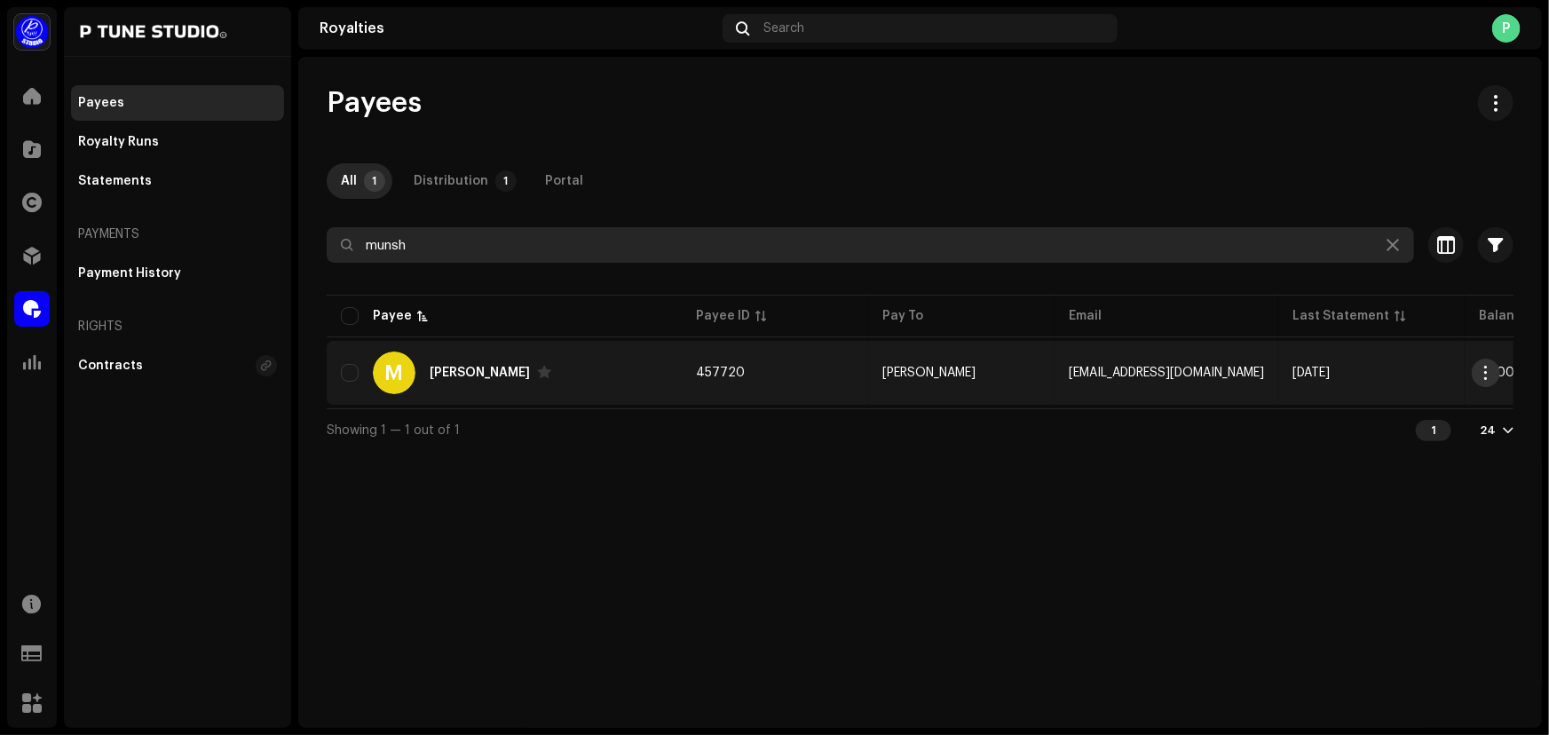
type input "munsh"
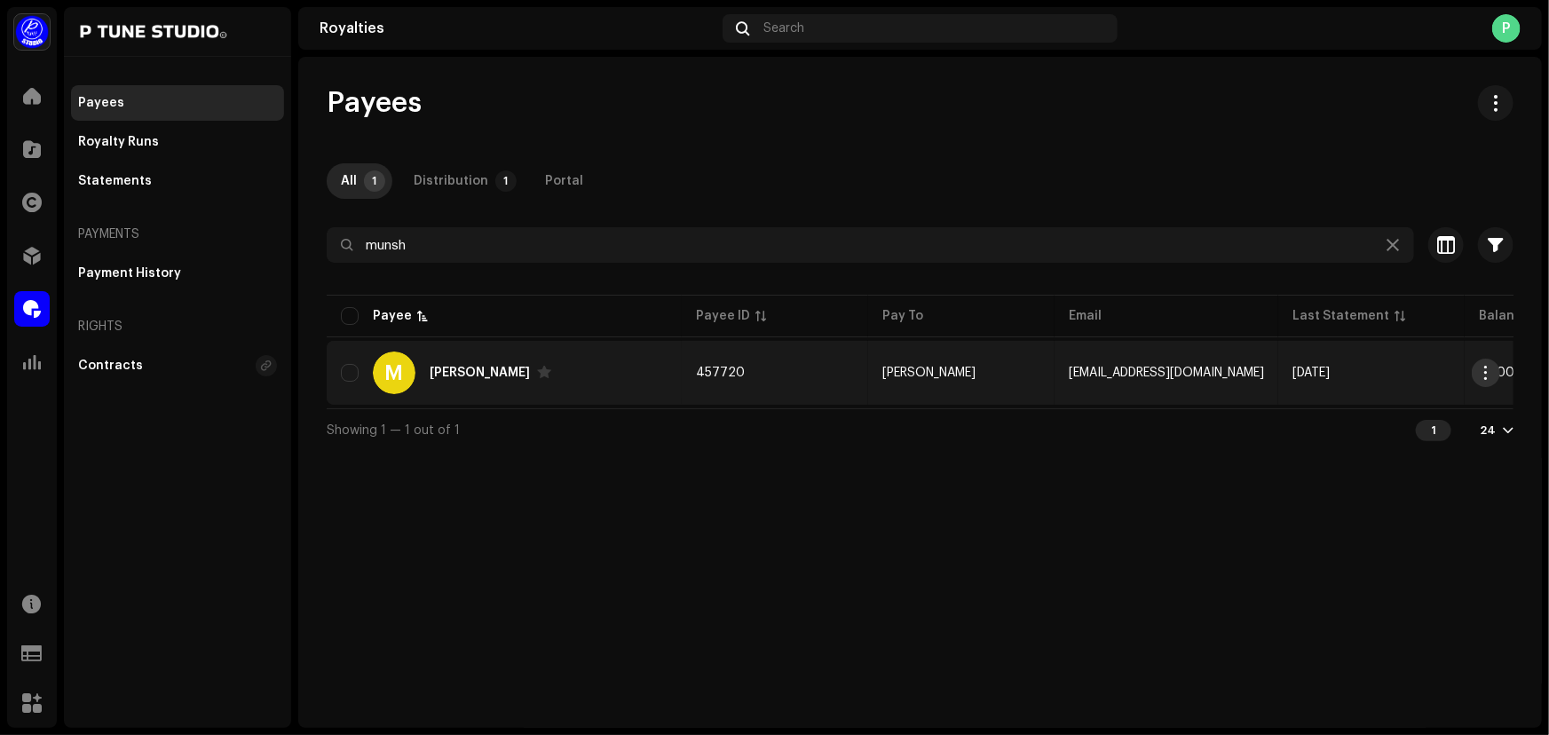
click at [1482, 366] on span "button" at bounding box center [1486, 373] width 13 height 14
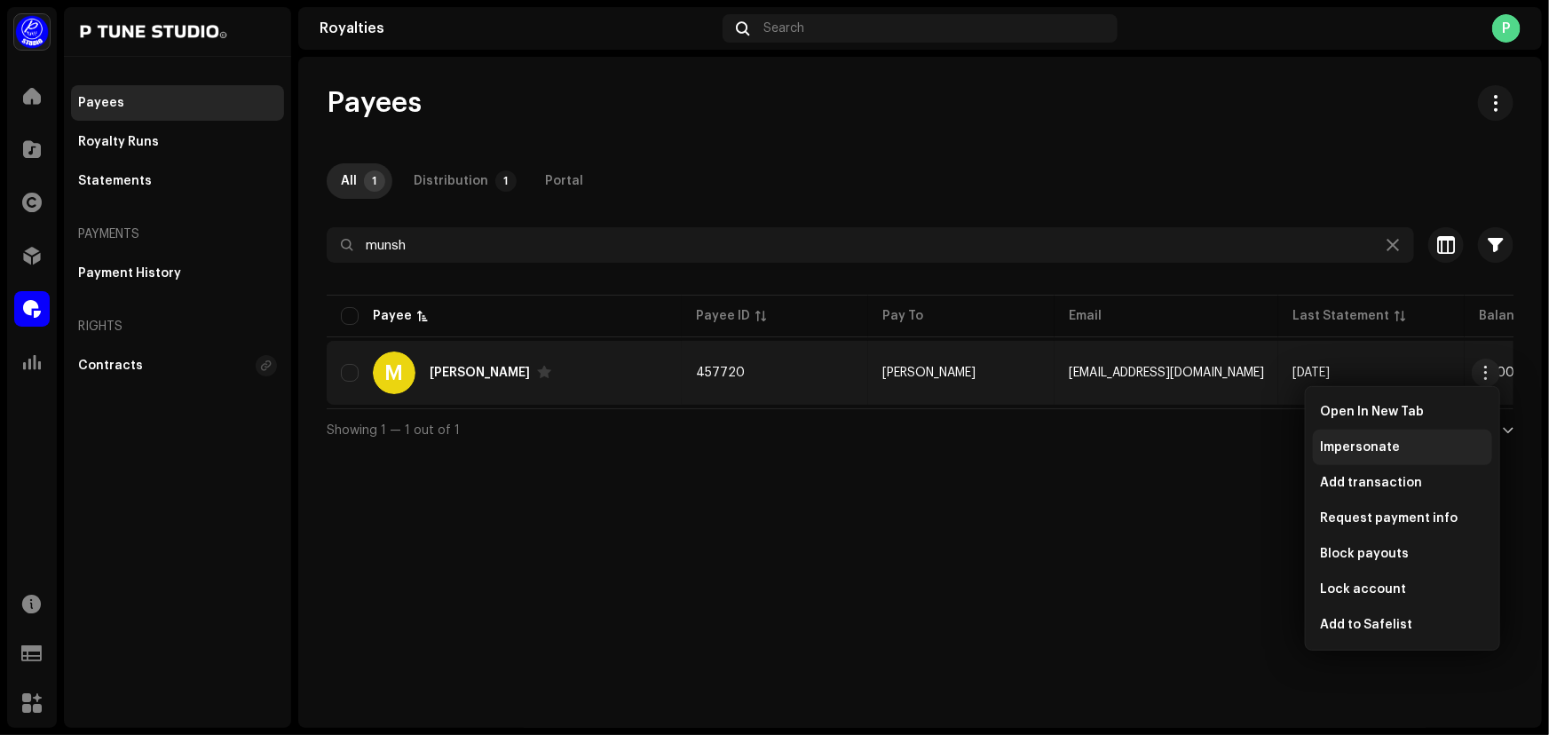
click at [1333, 450] on span "Impersonate" at bounding box center [1360, 447] width 80 height 14
